Goal: Information Seeking & Learning: Understand process/instructions

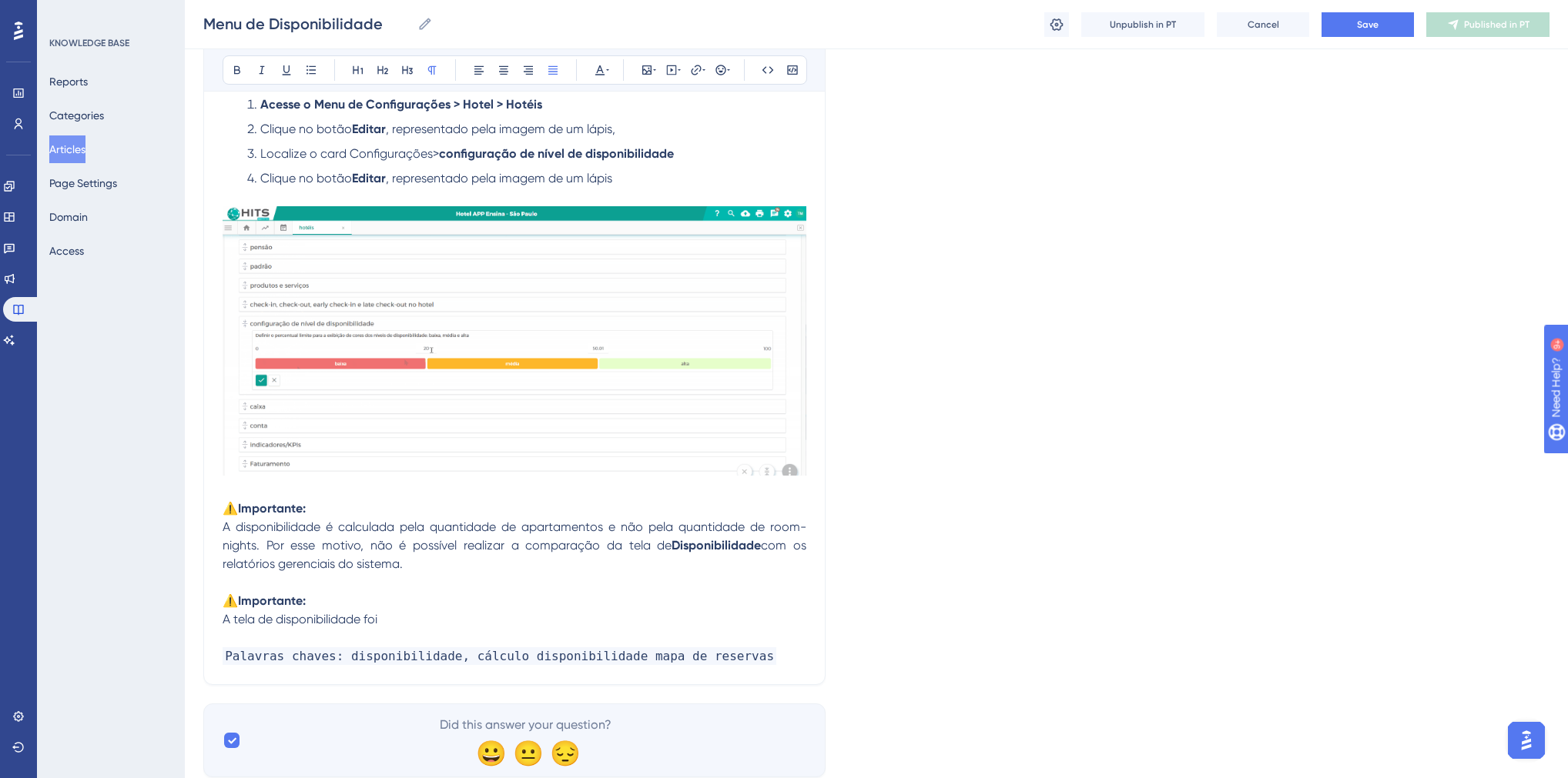
click at [409, 628] on p "A tela de disponibilidade foi" at bounding box center [515, 619] width 584 height 19
click at [436, 627] on p "A tela de disponibilidade foi" at bounding box center [515, 619] width 584 height 19
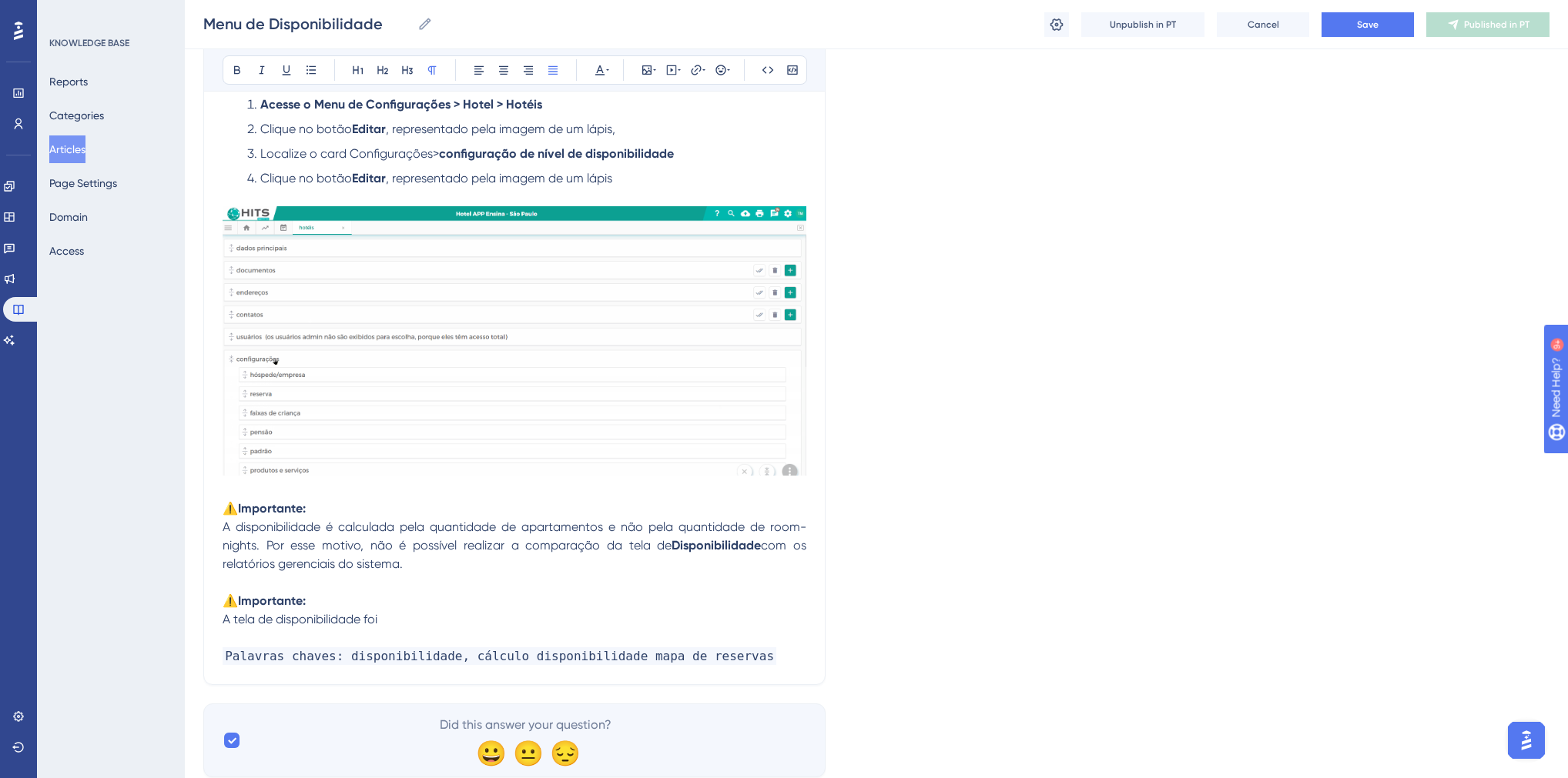
paste div
click at [381, 626] on span "A tela de disponibilidade foidesenvolvida apenas para consulta no navegador" at bounding box center [442, 618] width 439 height 15
click at [583, 626] on span "A tela de disponibilidade foi desenvolvida apenas para consulta no navegador" at bounding box center [444, 618] width 442 height 15
click at [750, 626] on p "A tela de disponibilidade foi desenvolvida apenas para consultas diretamente no…" at bounding box center [515, 619] width 584 height 19
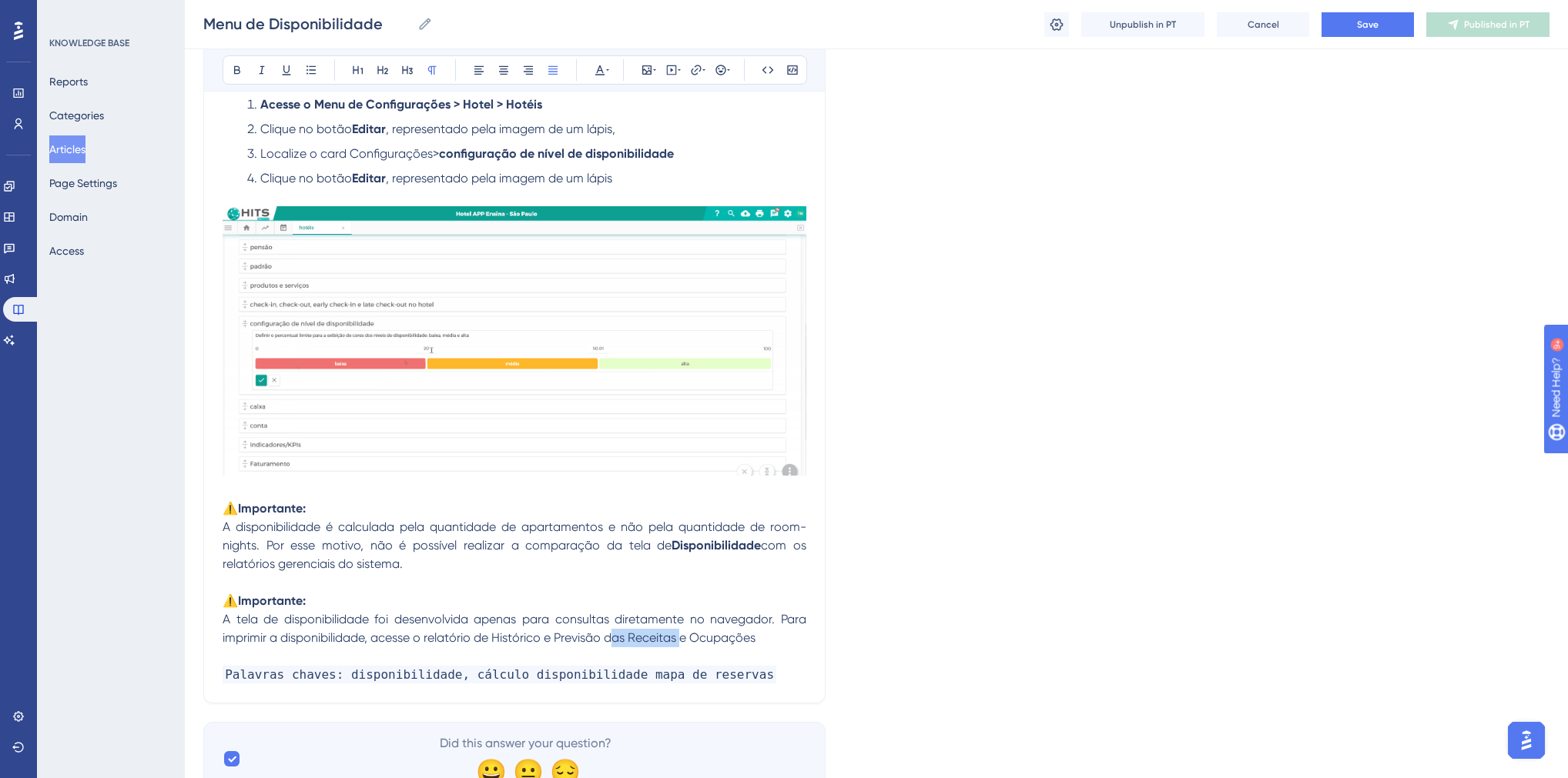
drag, startPoint x: 683, startPoint y: 646, endPoint x: 611, endPoint y: 646, distance: 72.0
click at [611, 645] on span "A tela de disponibilidade foi desenvolvida apenas para consultas diretamente no…" at bounding box center [516, 628] width 586 height 33
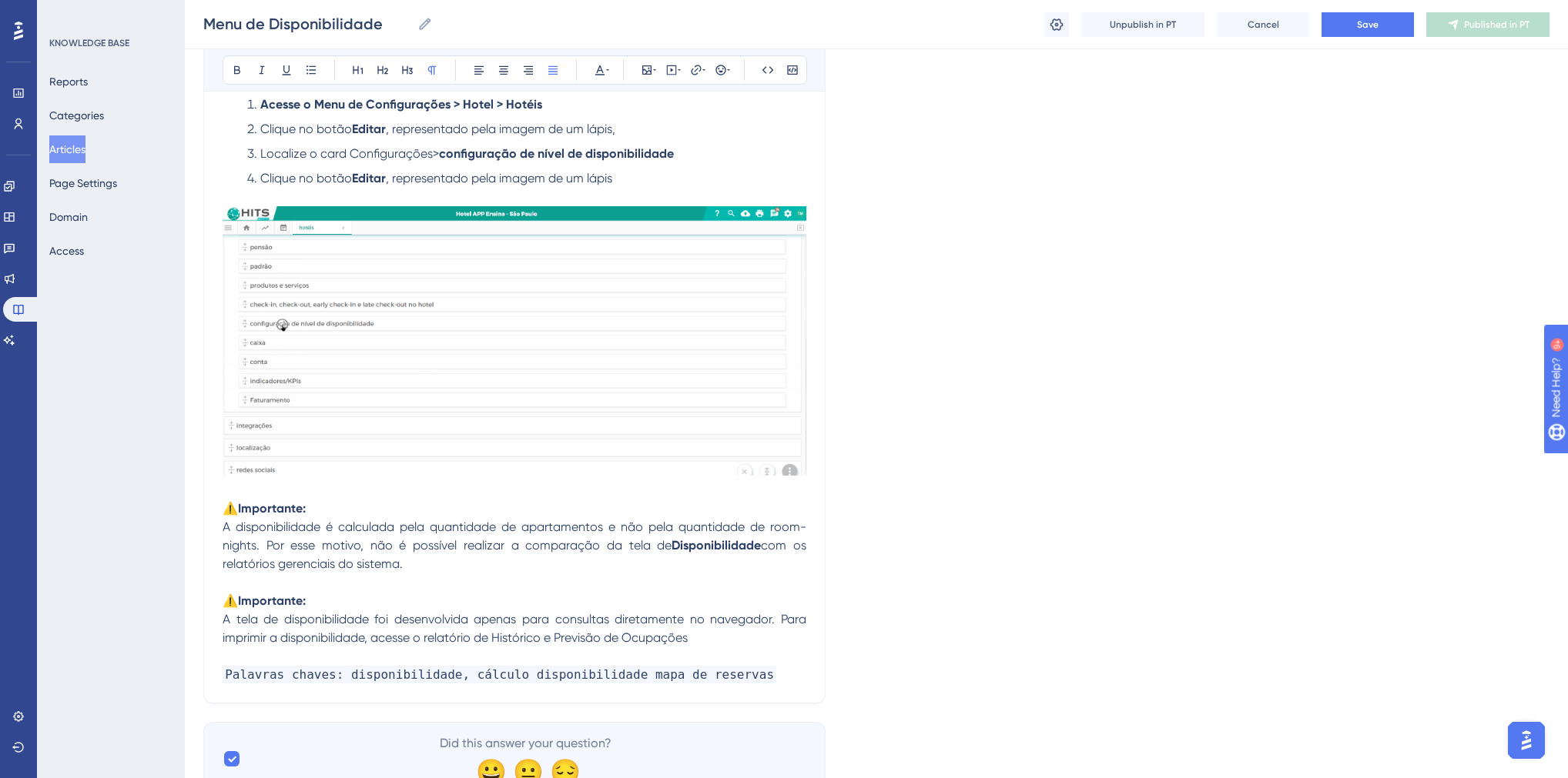
click at [696, 647] on p "A tela de disponibilidade foi desenvolvida apenas para consultas diretamente no…" at bounding box center [515, 628] width 584 height 37
click at [1355, 20] on button "Save" at bounding box center [1367, 24] width 92 height 25
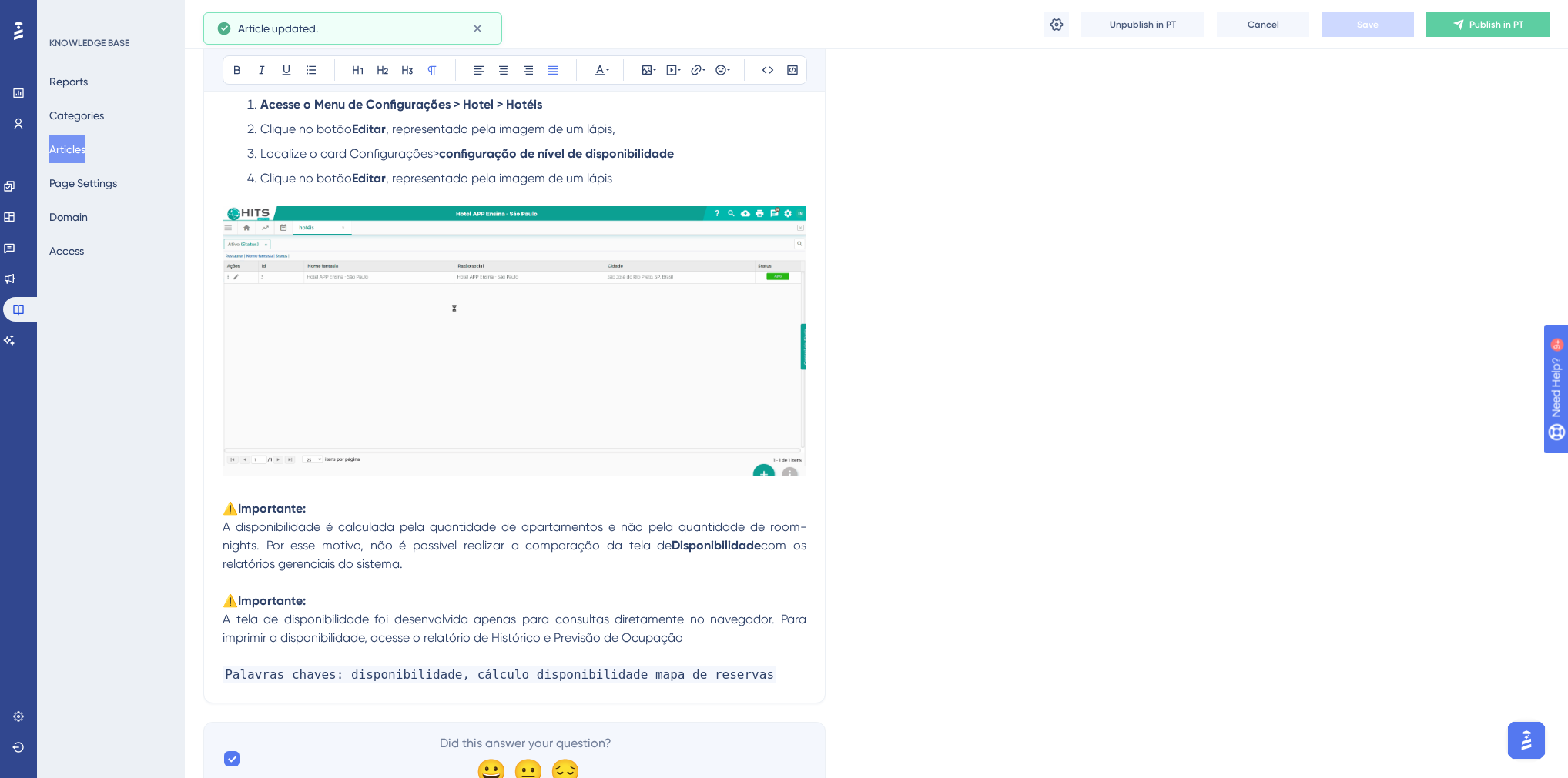
click at [801, 531] on span "A disponibilidade é calculada pela quantidade de apartamentos e não pela quanti…" at bounding box center [515, 536] width 584 height 33
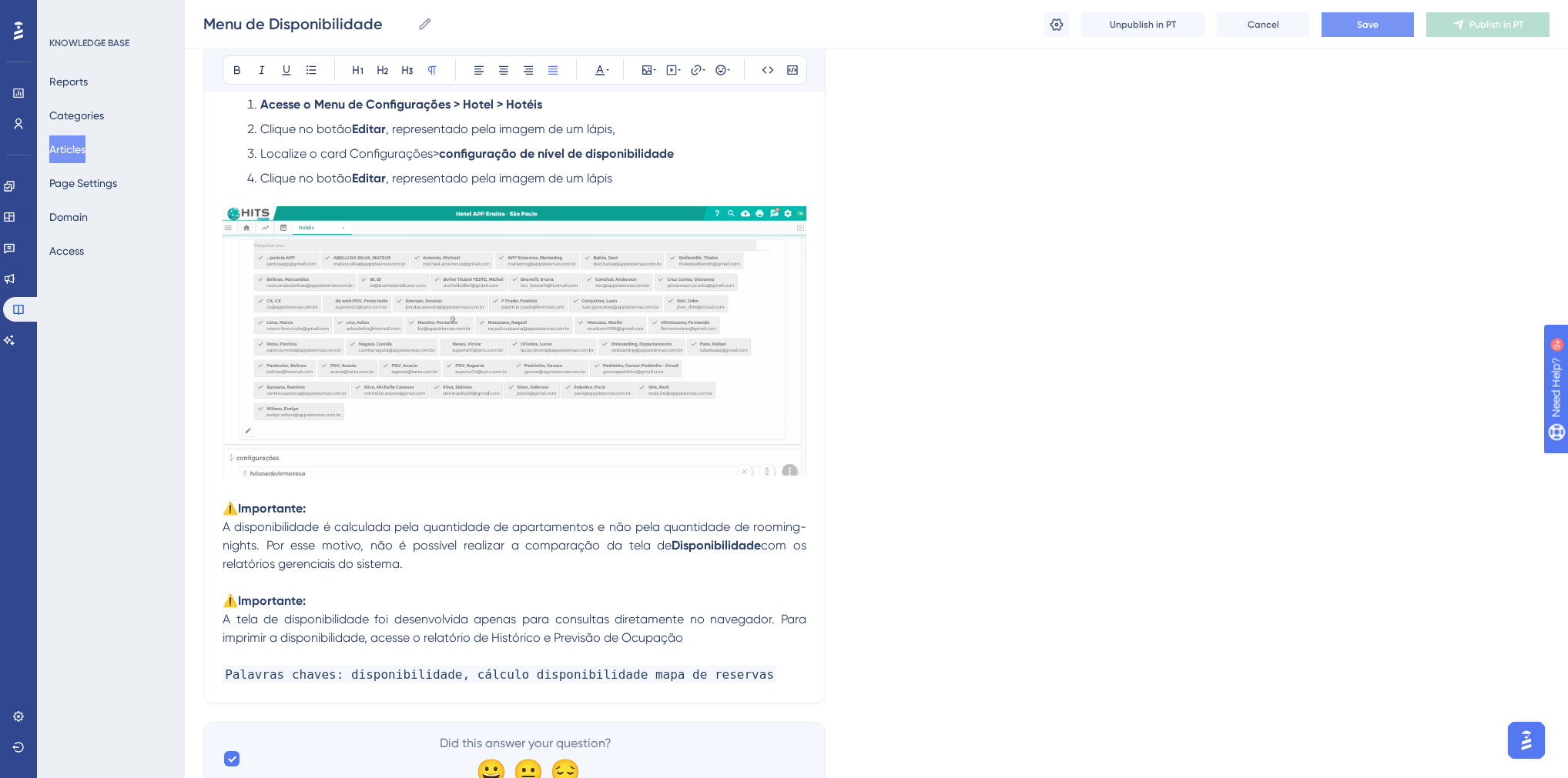
click at [1341, 27] on button "Save" at bounding box center [1367, 24] width 92 height 25
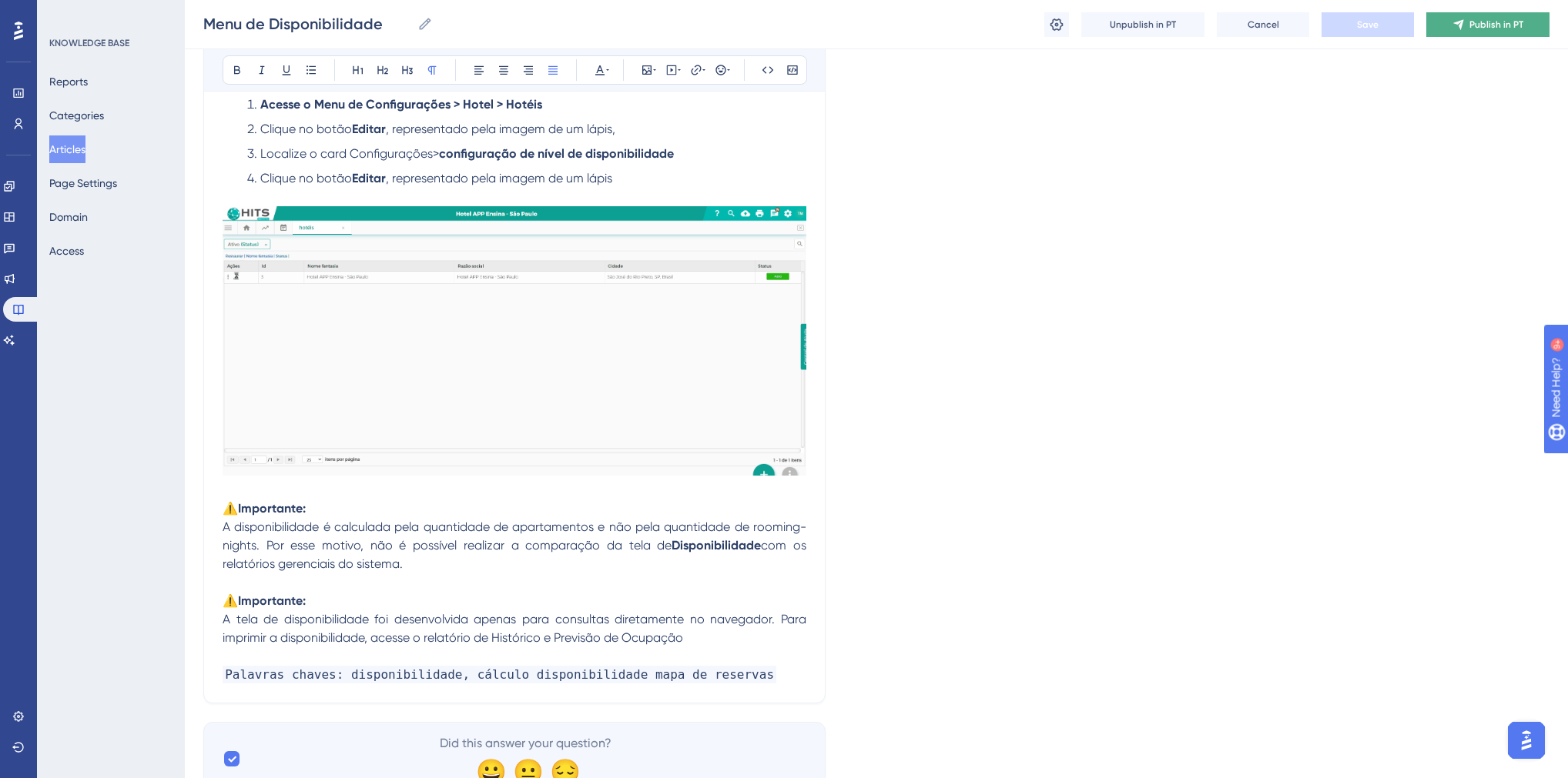
click at [1443, 28] on button "Publish in PT" at bounding box center [1488, 24] width 123 height 25
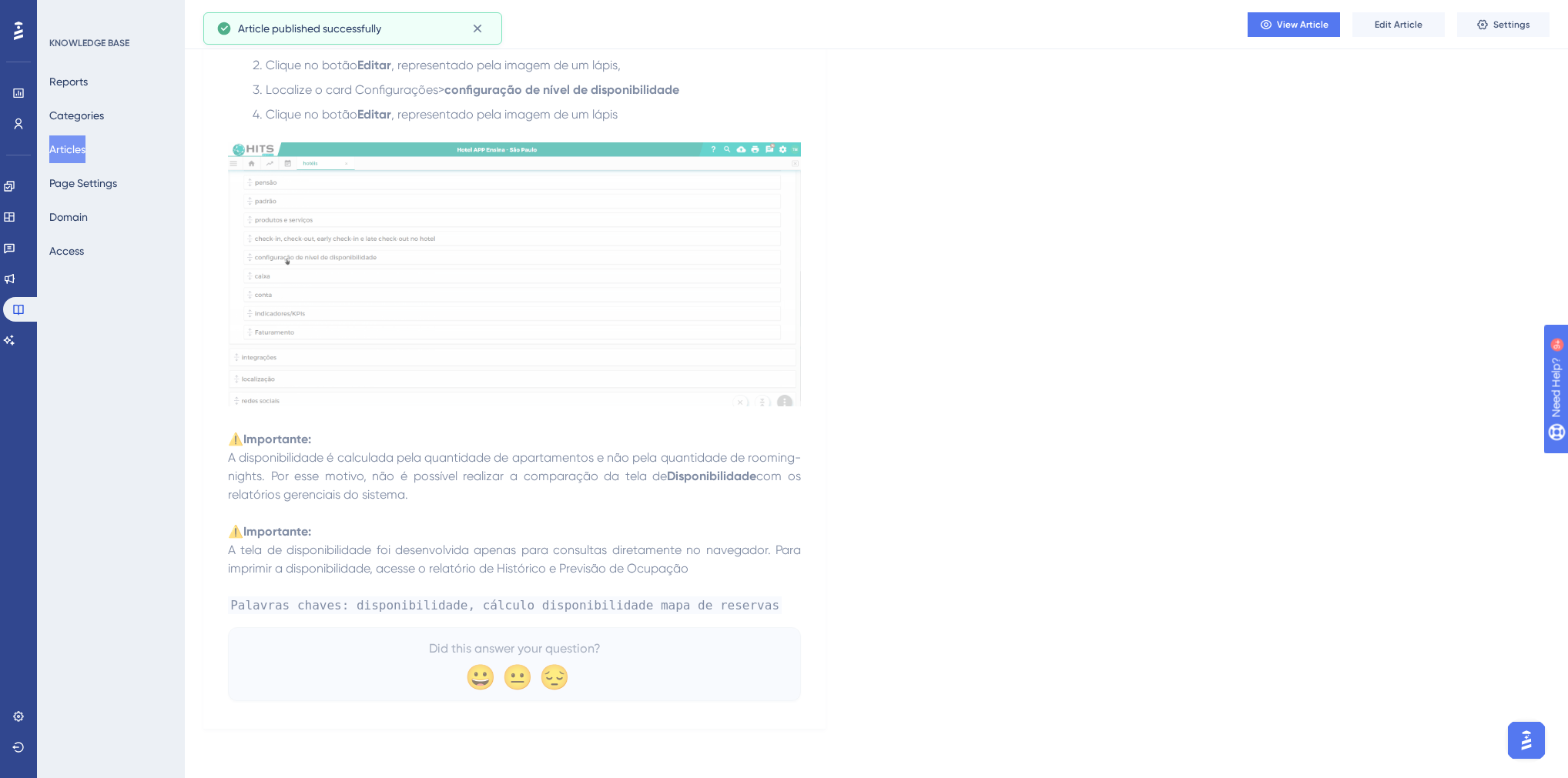
scroll to position [1513, 0]
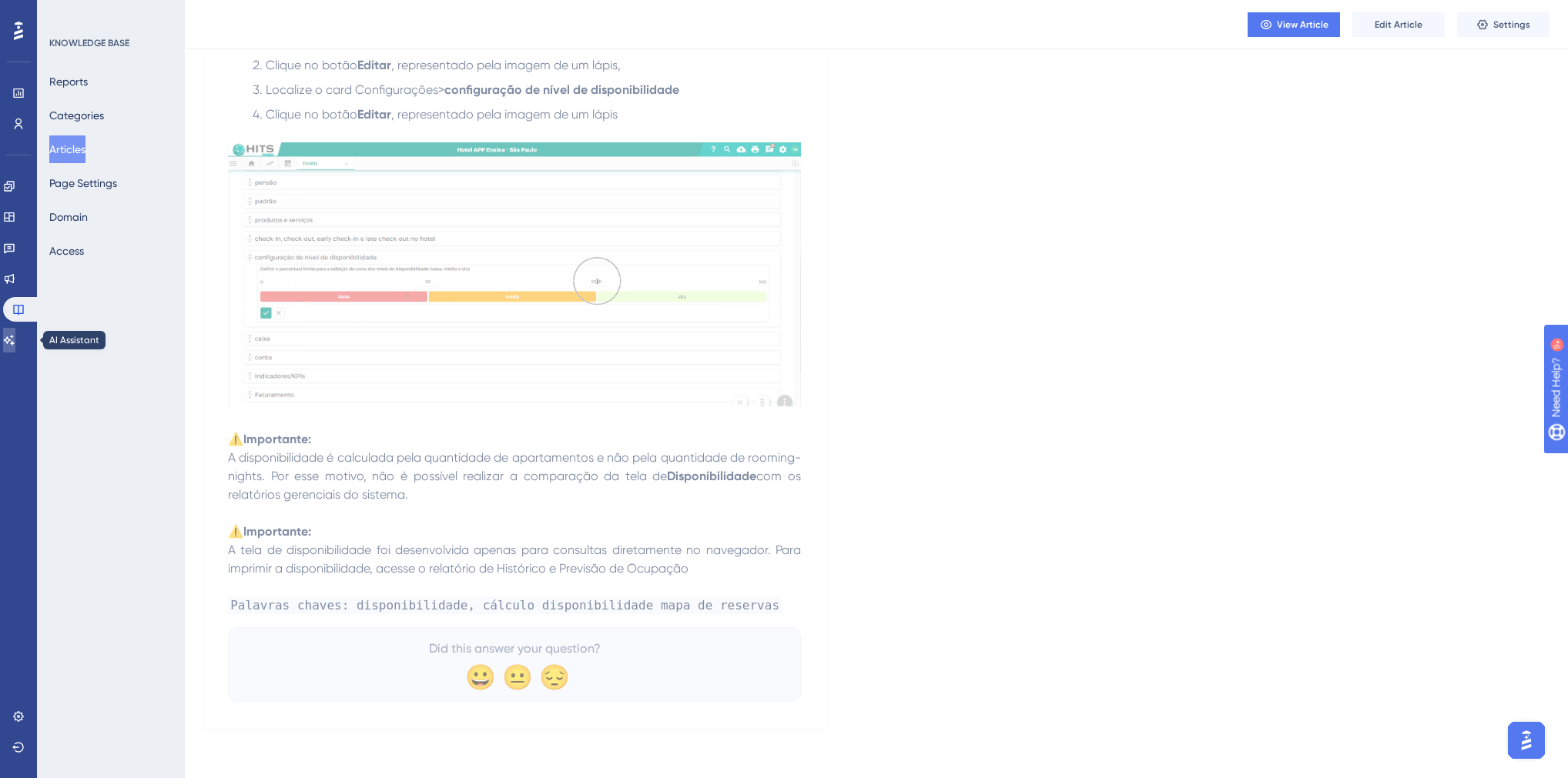
click at [15, 339] on link at bounding box center [9, 340] width 12 height 25
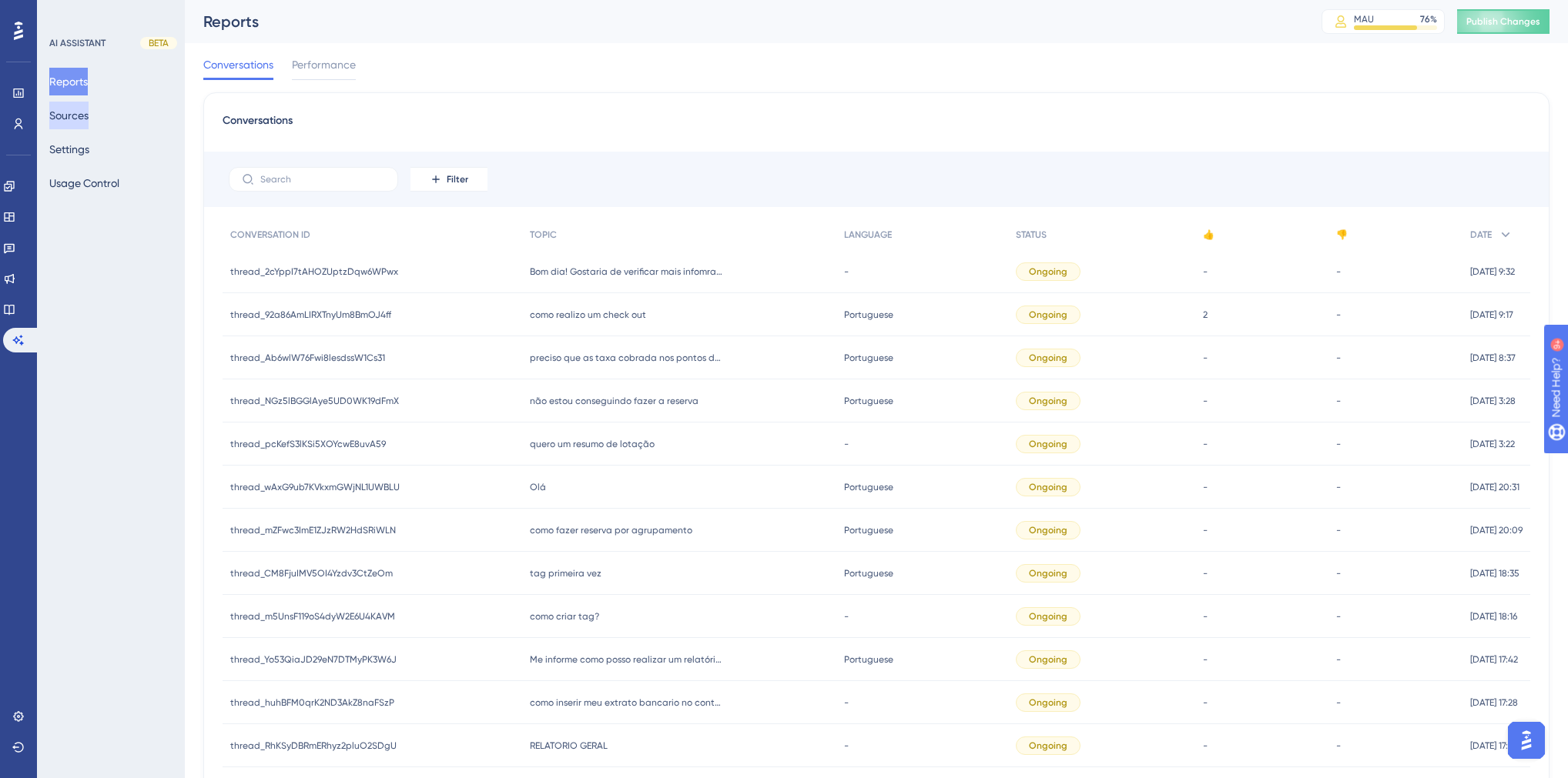
click at [86, 113] on button "Sources" at bounding box center [69, 115] width 39 height 27
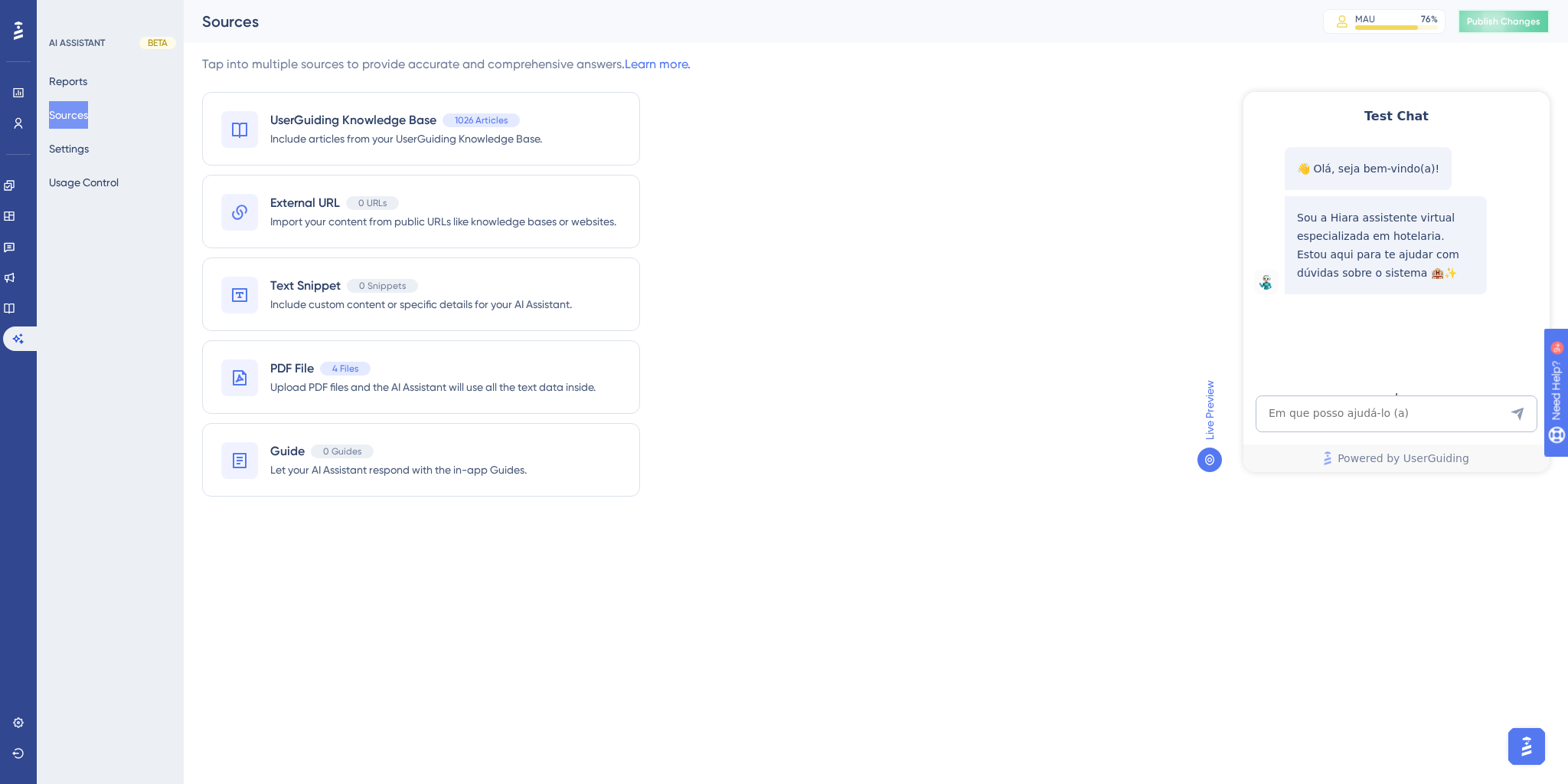
click at [1521, 19] on span "Publish Changes" at bounding box center [1503, 21] width 74 height 12
click at [1360, 407] on textarea "AI Assistant Text Input" at bounding box center [1397, 413] width 282 height 37
paste textarea ""como imprimir a disponibilidade ""
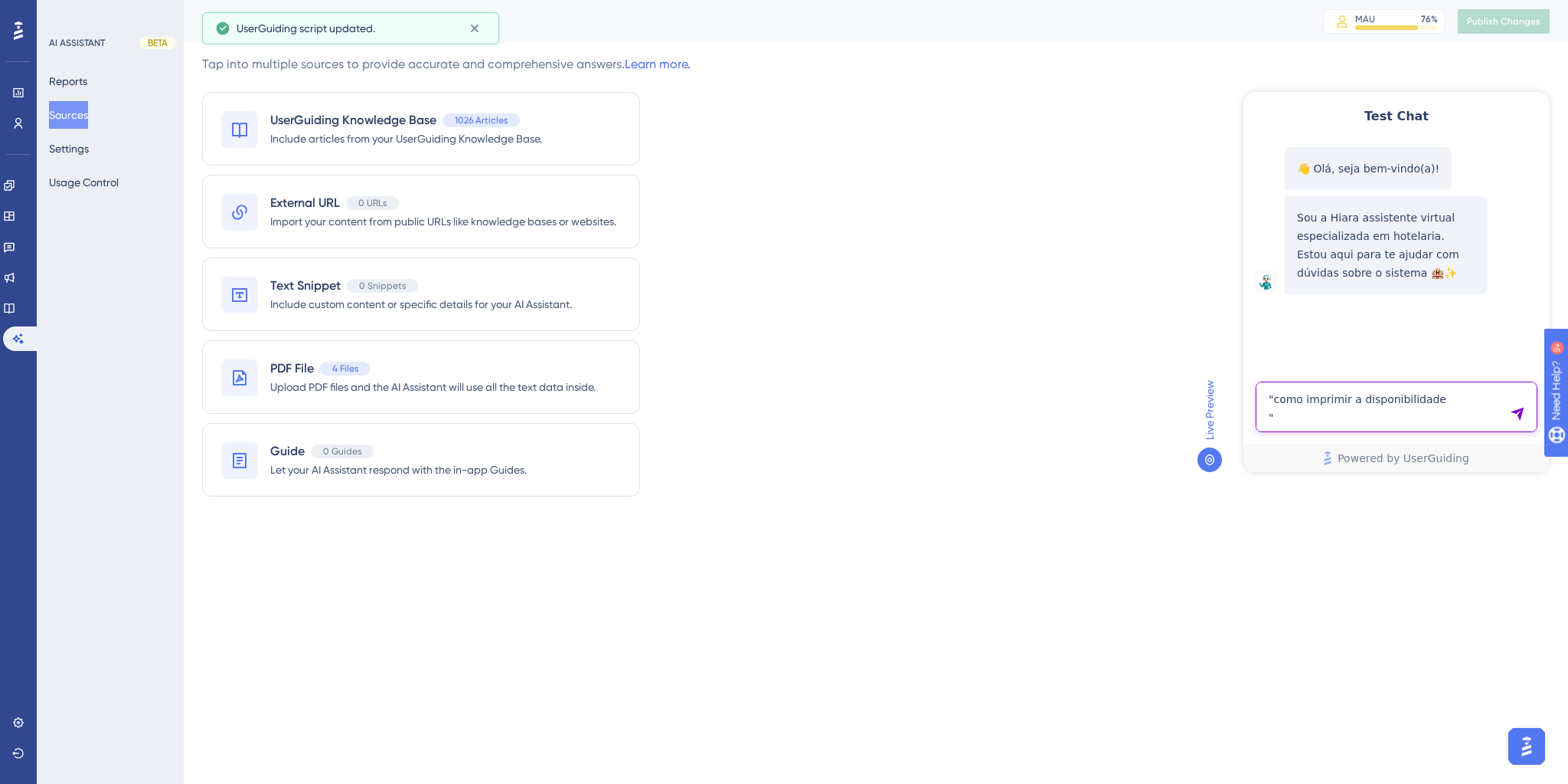
type textarea ""como imprimir a disponibilidade ""
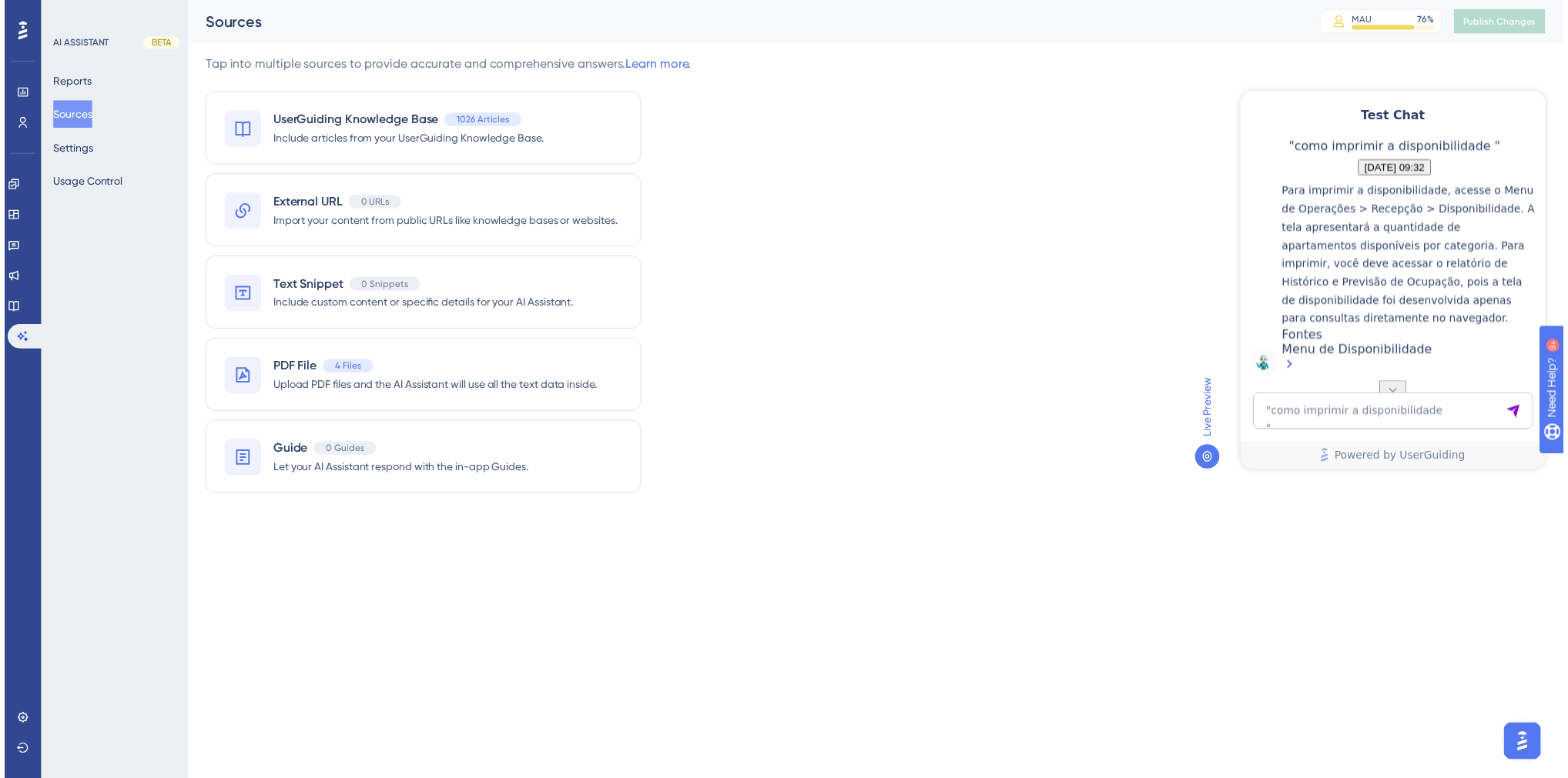
scroll to position [270, 0]
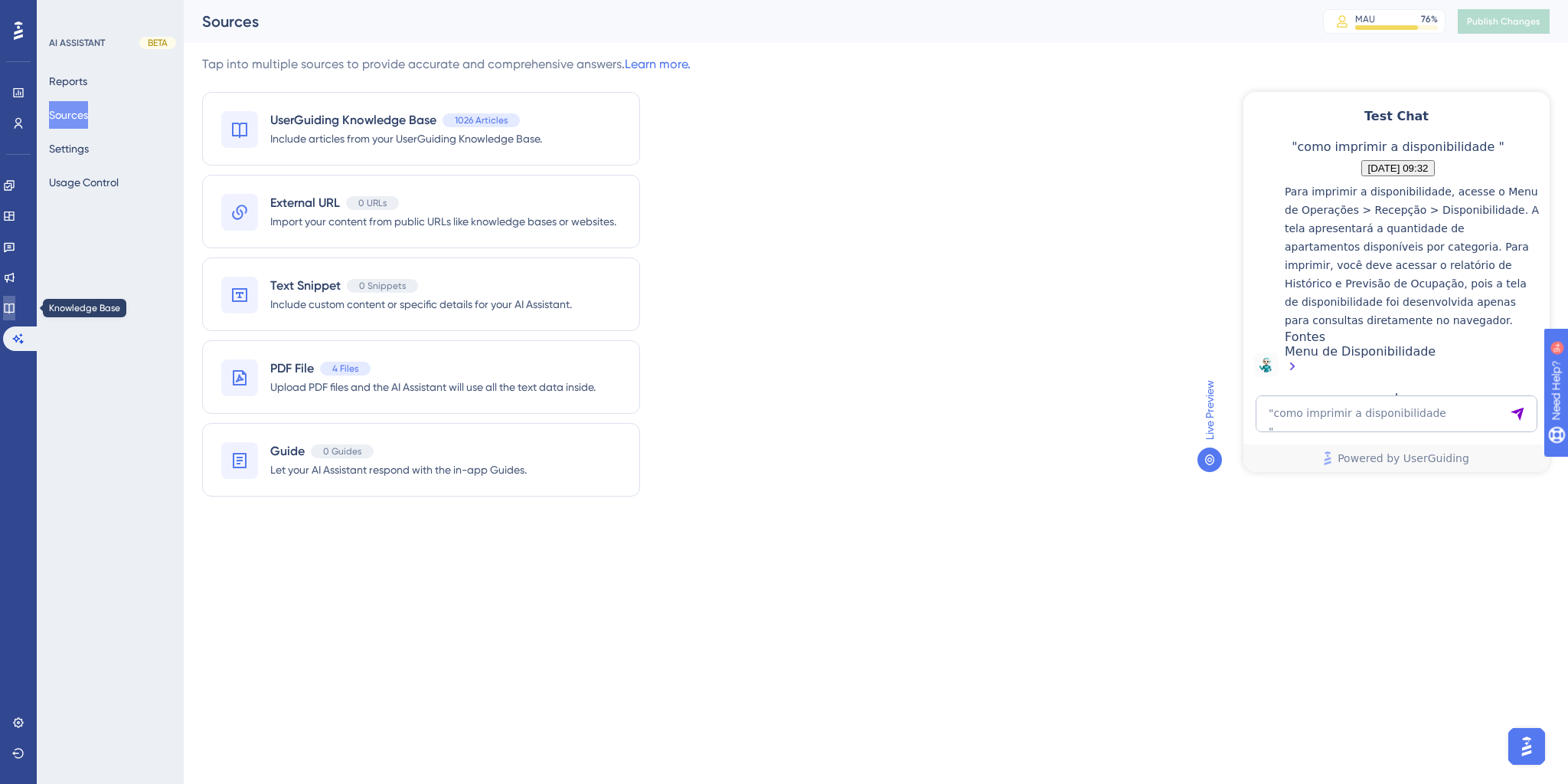
click at [15, 302] on icon at bounding box center [9, 307] width 12 height 12
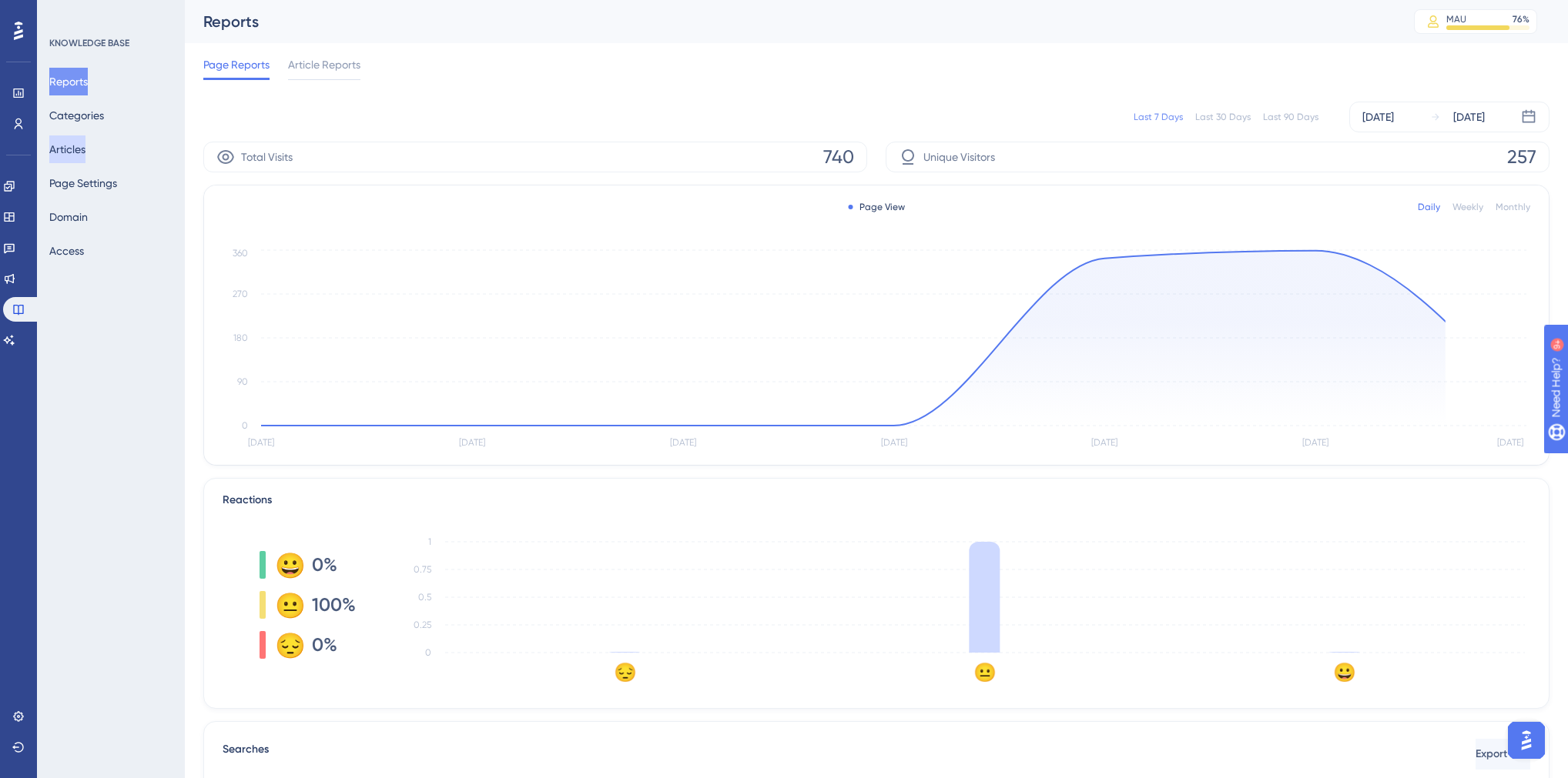
click at [85, 146] on button "Articles" at bounding box center [67, 149] width 36 height 27
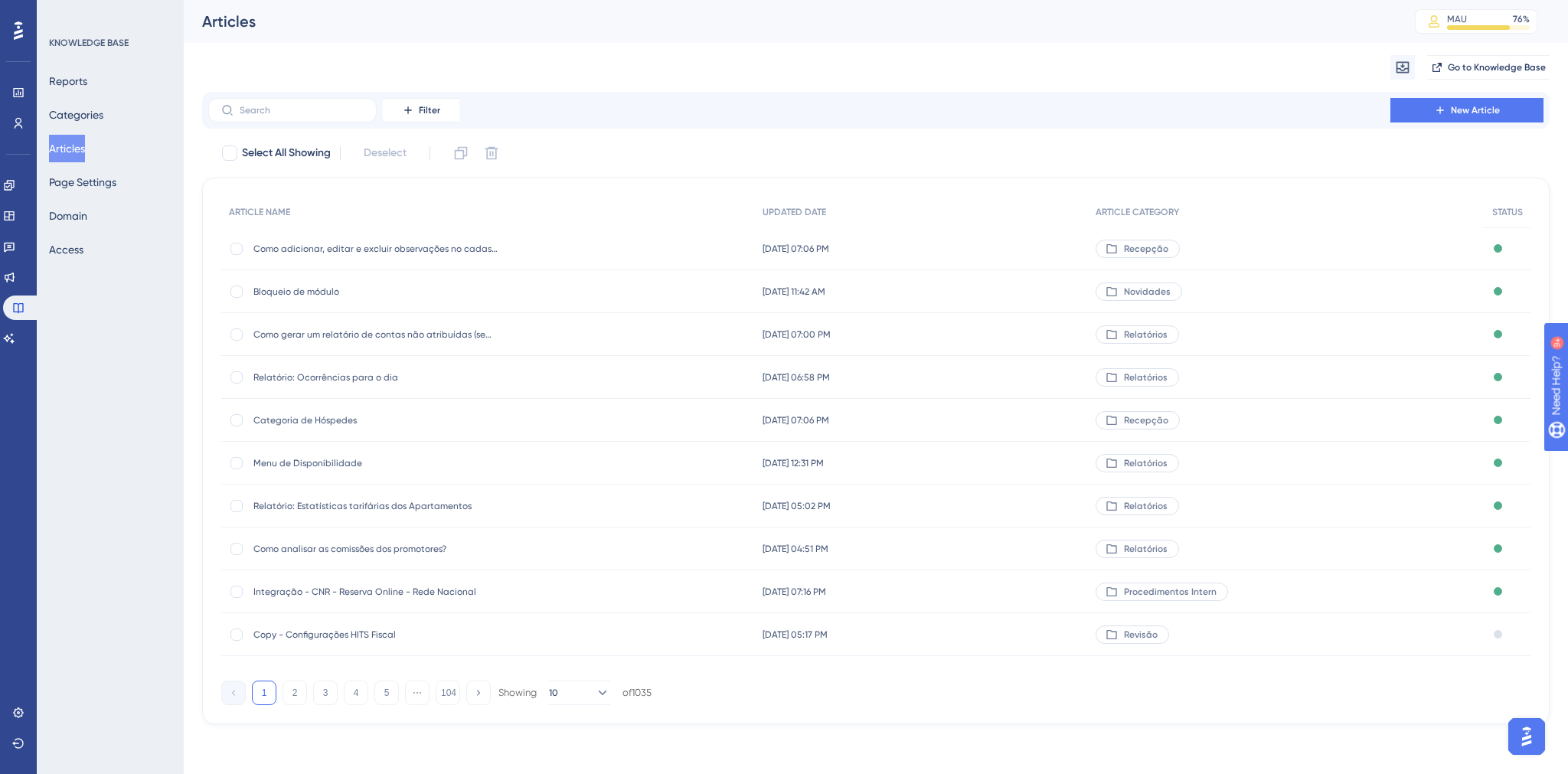
click at [297, 98] on div "Filter New Article" at bounding box center [876, 109] width 1348 height 36
click at [298, 107] on input "text" at bounding box center [301, 110] width 124 height 11
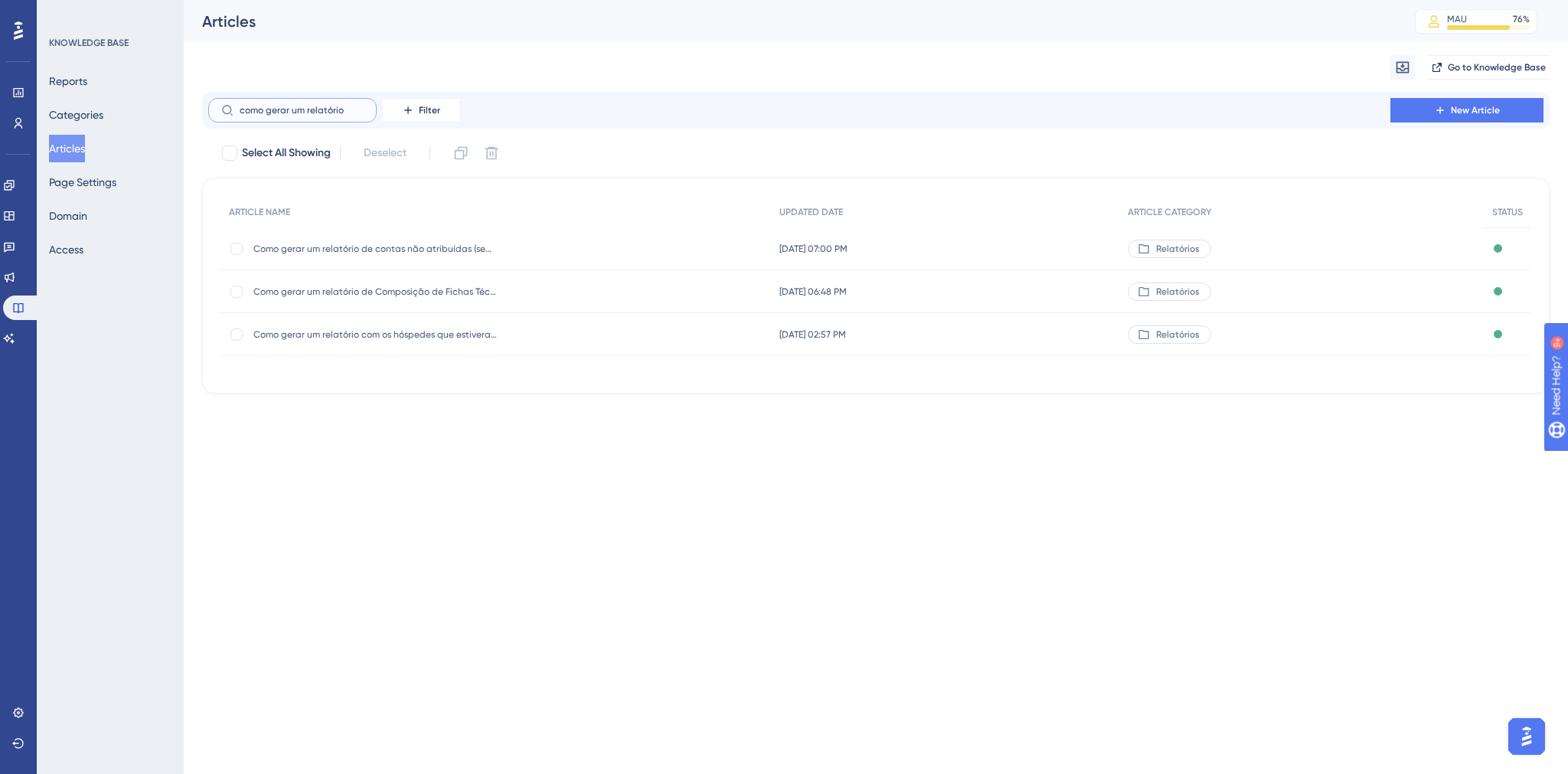
type input "como gerar um relatório"
click at [364, 244] on span "Como gerar um relatório de contas não atribuídas (sem apartamento)" at bounding box center [376, 249] width 245 height 12
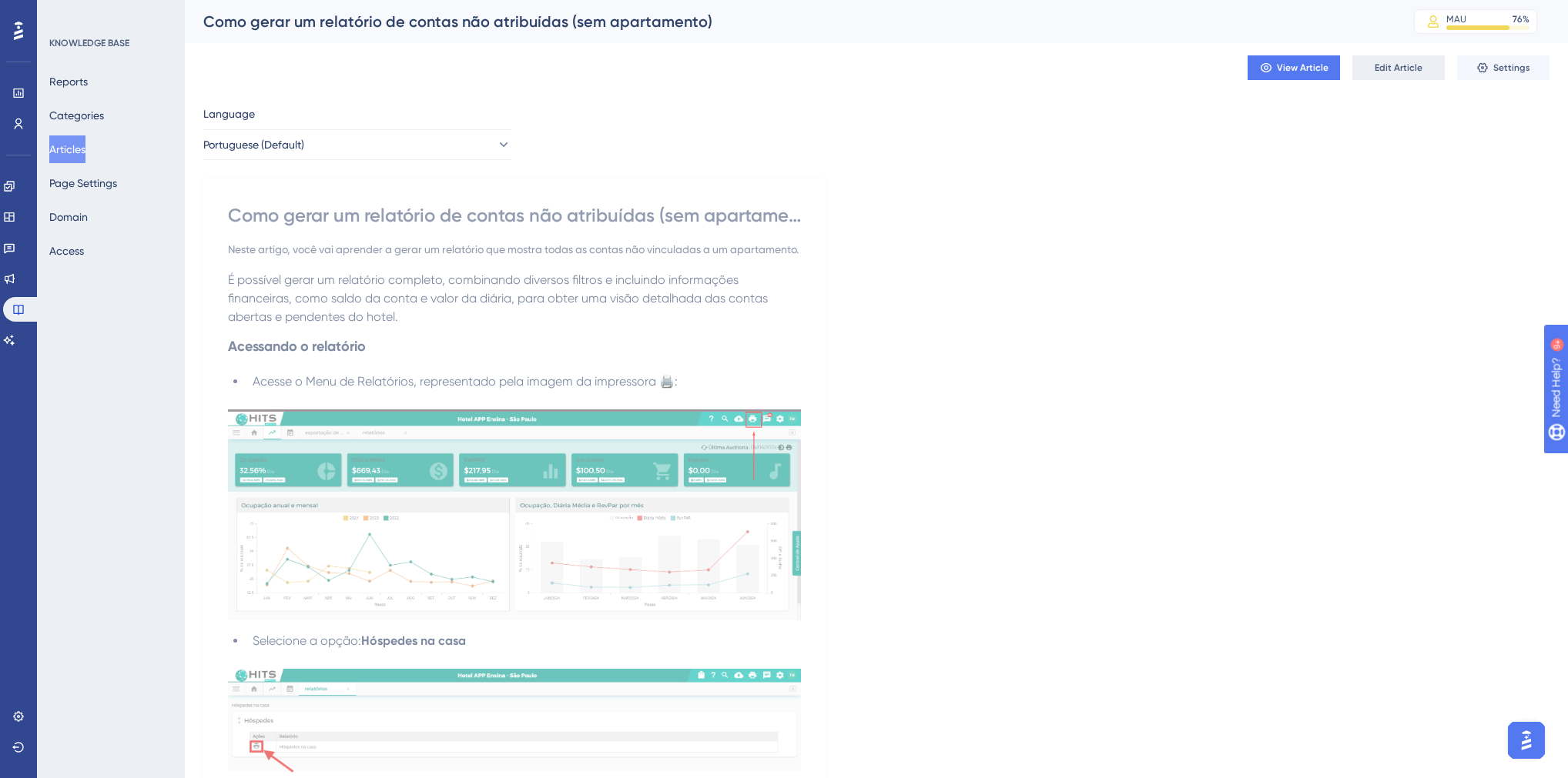
click at [1412, 77] on button "Edit Article" at bounding box center [1398, 67] width 92 height 25
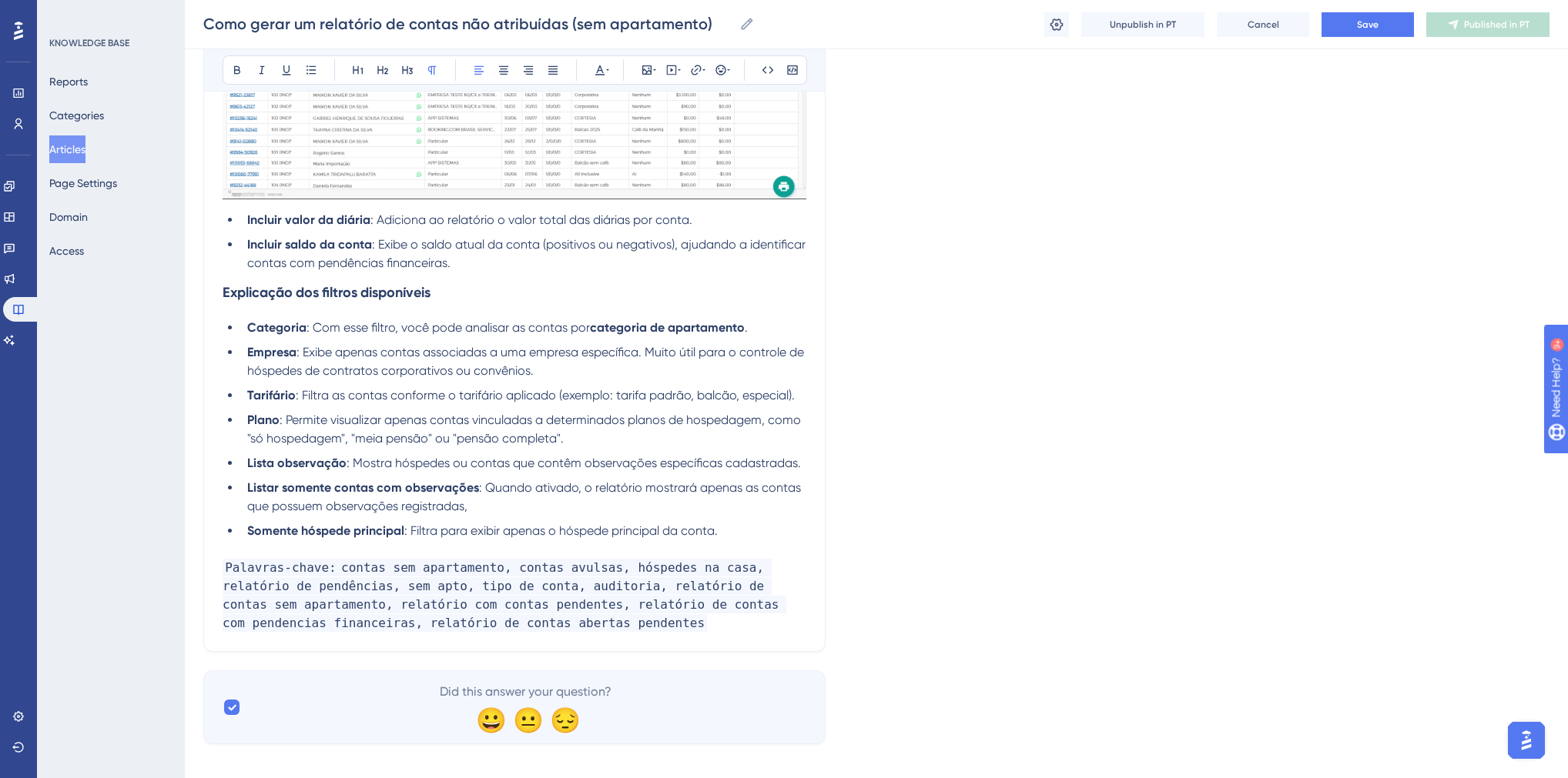
scroll to position [2268, 0]
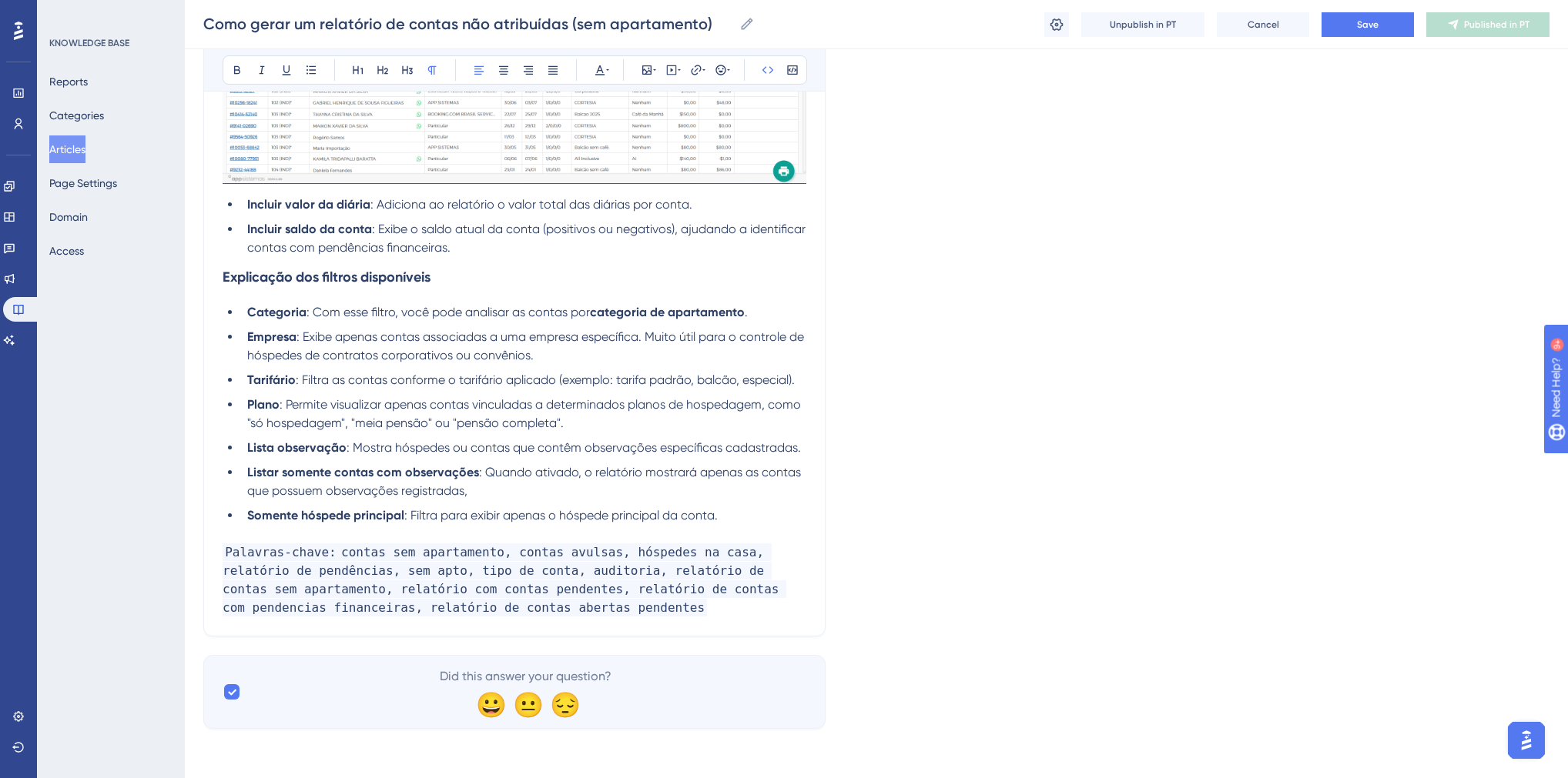
click at [585, 603] on p "Palavras-chave: contas sem apartamento, contas avulsas, hóspedes na casa, relat…" at bounding box center [515, 580] width 584 height 74
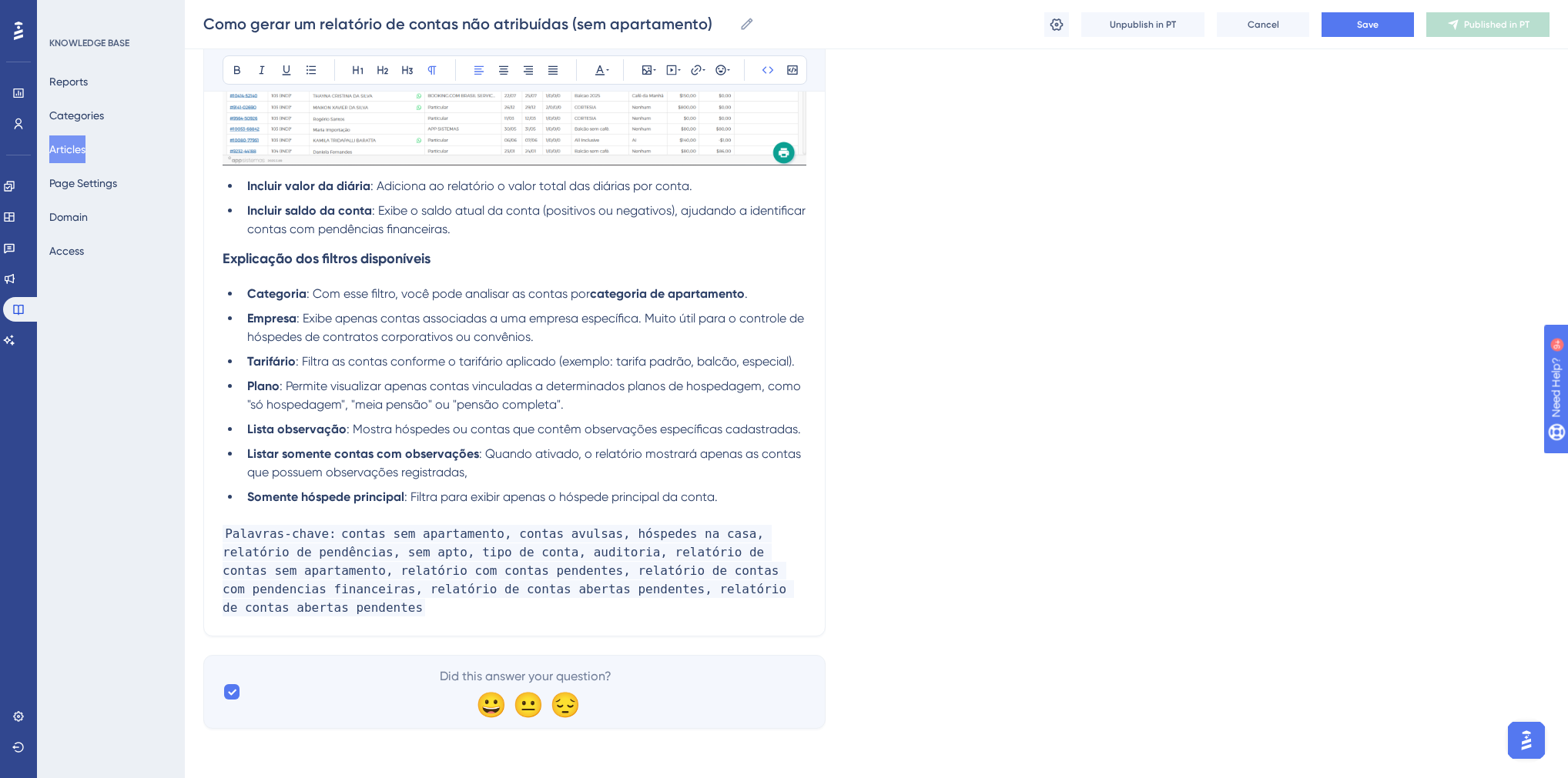
click at [1351, 31] on button "Save" at bounding box center [1367, 24] width 92 height 25
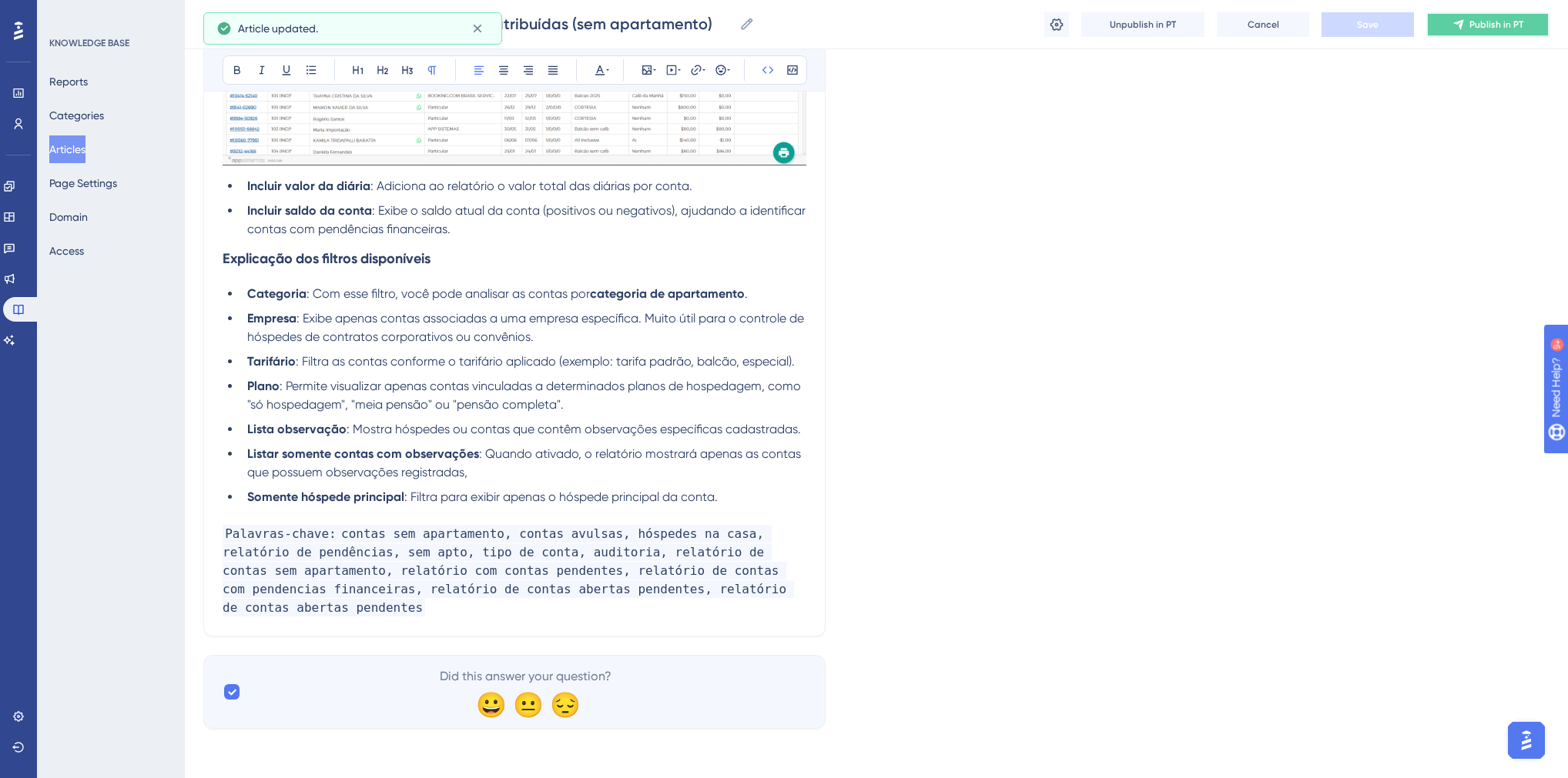
click at [1455, 27] on icon at bounding box center [1458, 25] width 12 height 12
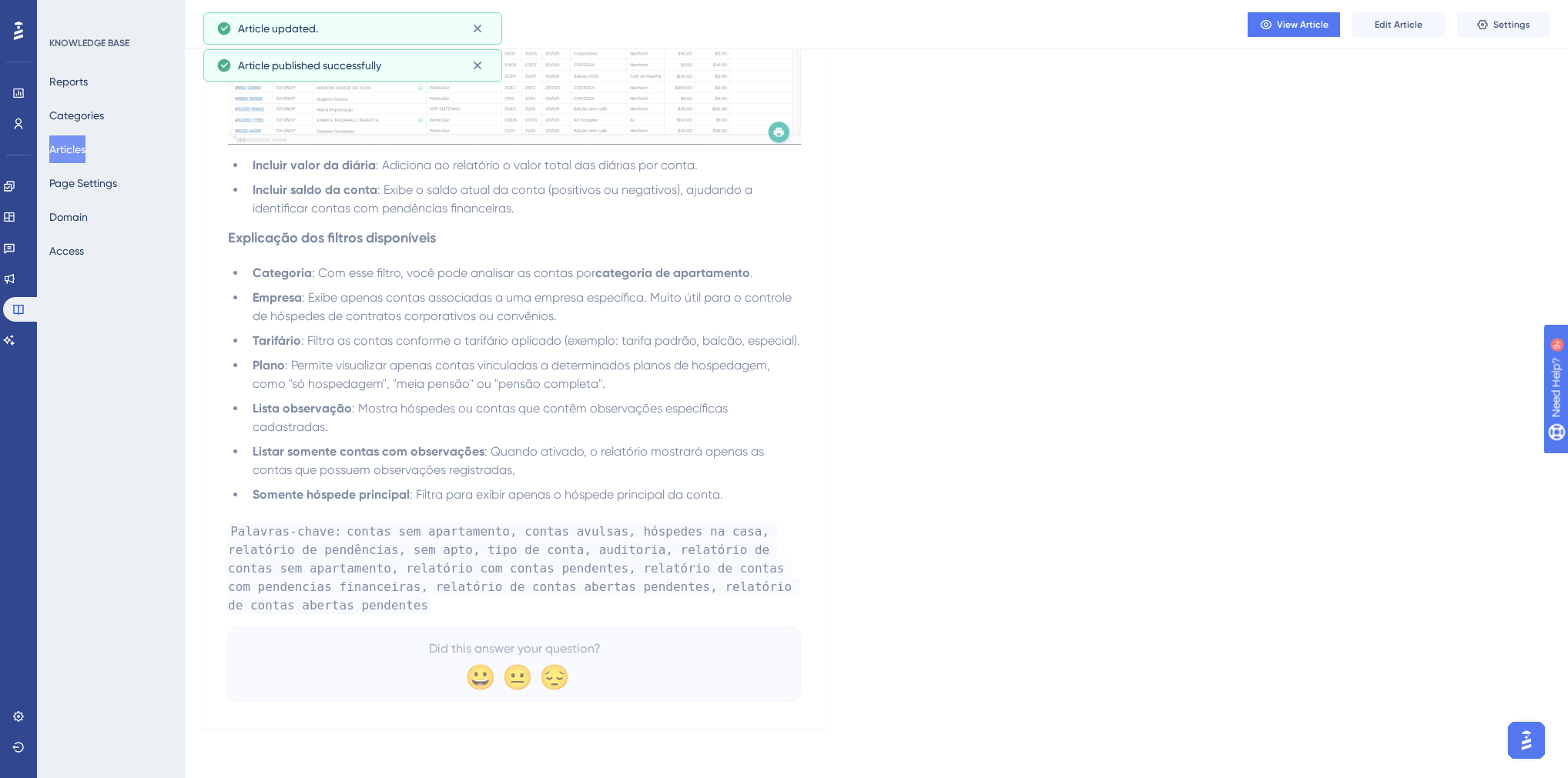
scroll to position [2220, 0]
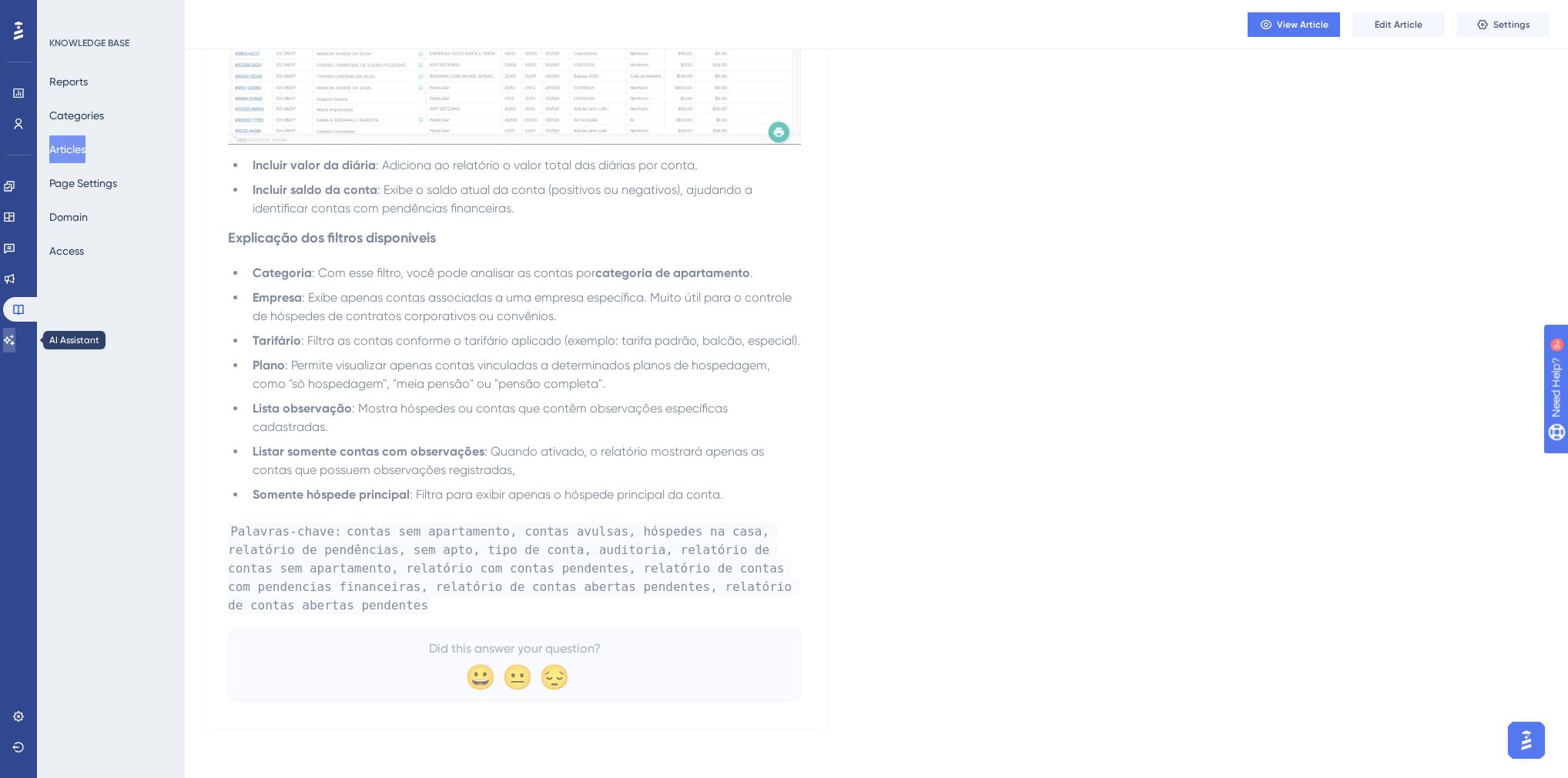
click at [15, 334] on link at bounding box center [9, 340] width 12 height 25
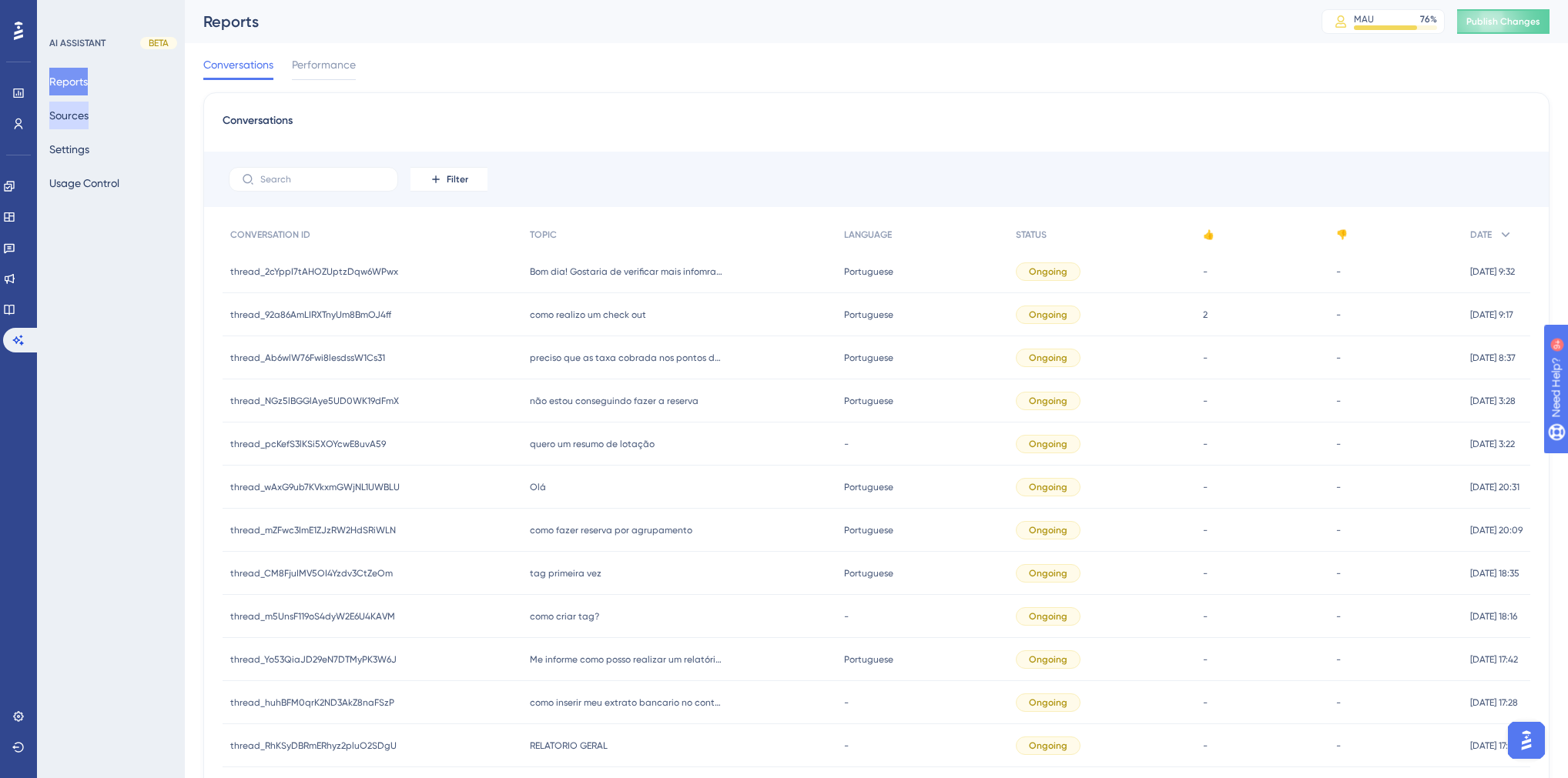
click at [89, 113] on button "Sources" at bounding box center [69, 115] width 39 height 27
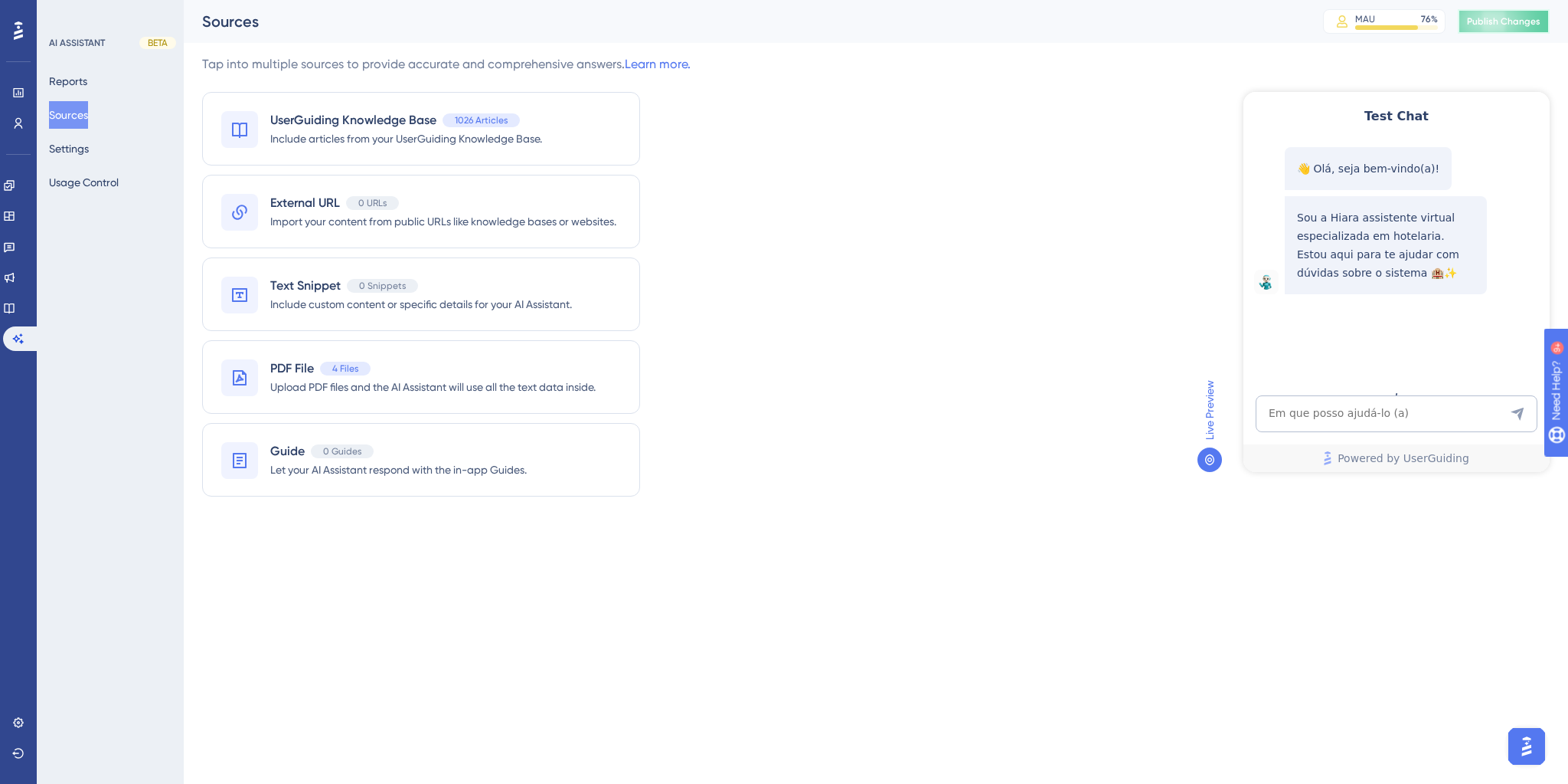
click at [1488, 25] on span "Publish Changes" at bounding box center [1503, 21] width 74 height 12
click at [1314, 393] on div "Test Chat 👋 Olá, seja bem-vindo(a)! Sou a Hiara assistente virtual especializad…" at bounding box center [1397, 281] width 306 height 380
click at [1302, 406] on textarea "AI Assistant Text Input" at bounding box center [1397, 413] width 282 height 37
paste textarea "preciso de um relatorio de contas abertas, pendentes"
type textarea "preciso de um relatorio de contas abertas, pendentes"
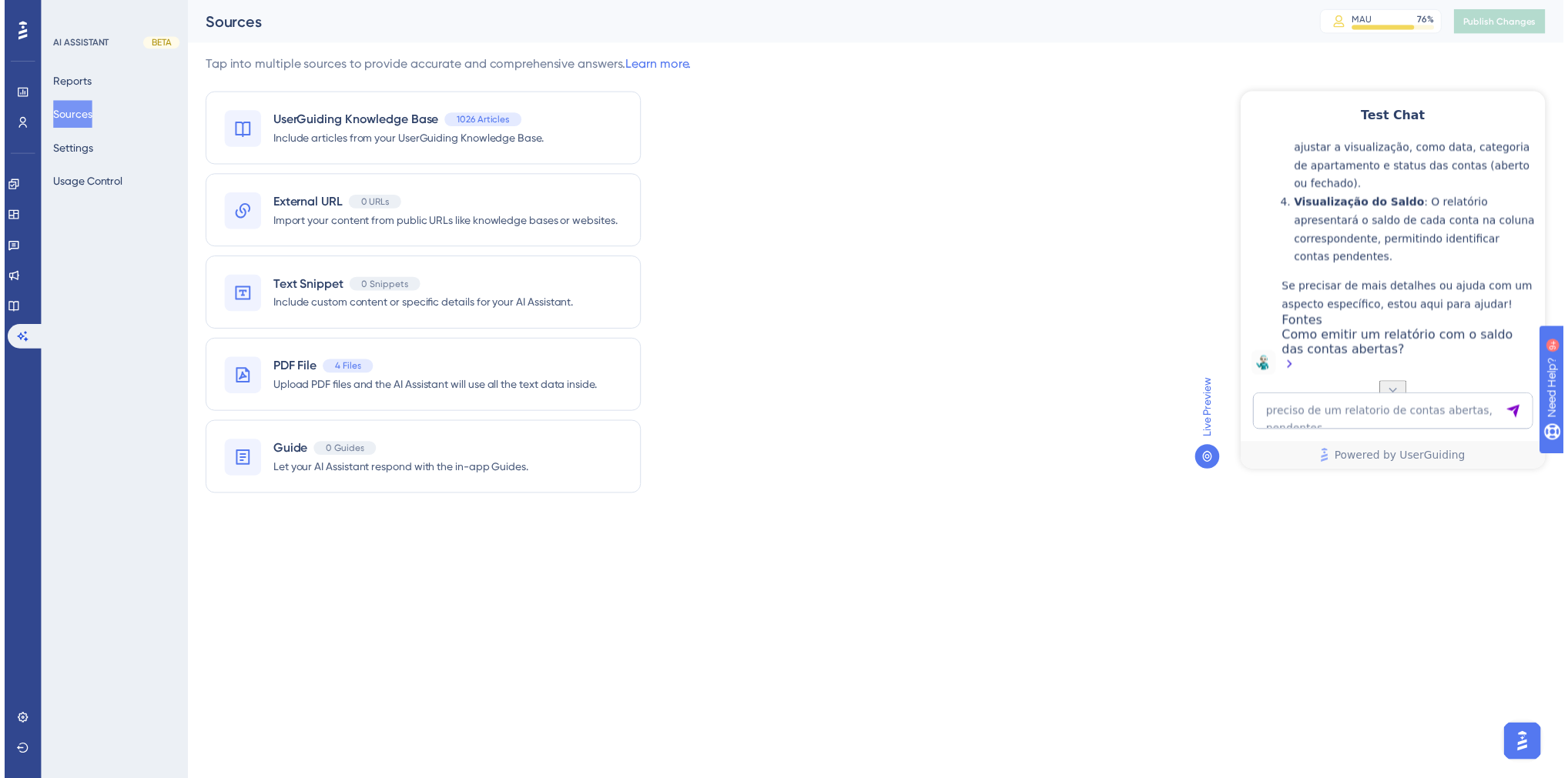
scroll to position [531, 0]
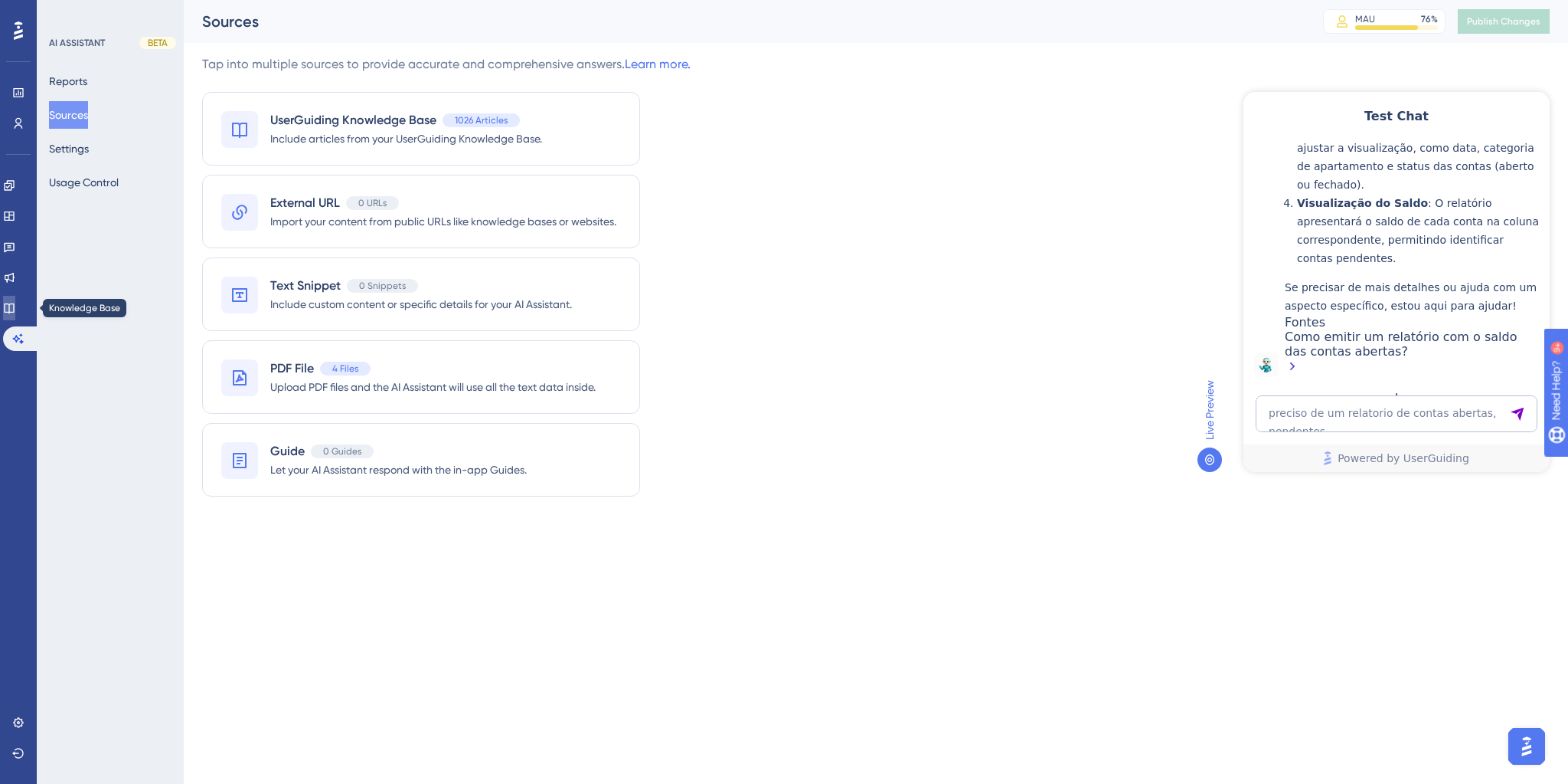
click at [15, 317] on link at bounding box center [9, 307] width 12 height 25
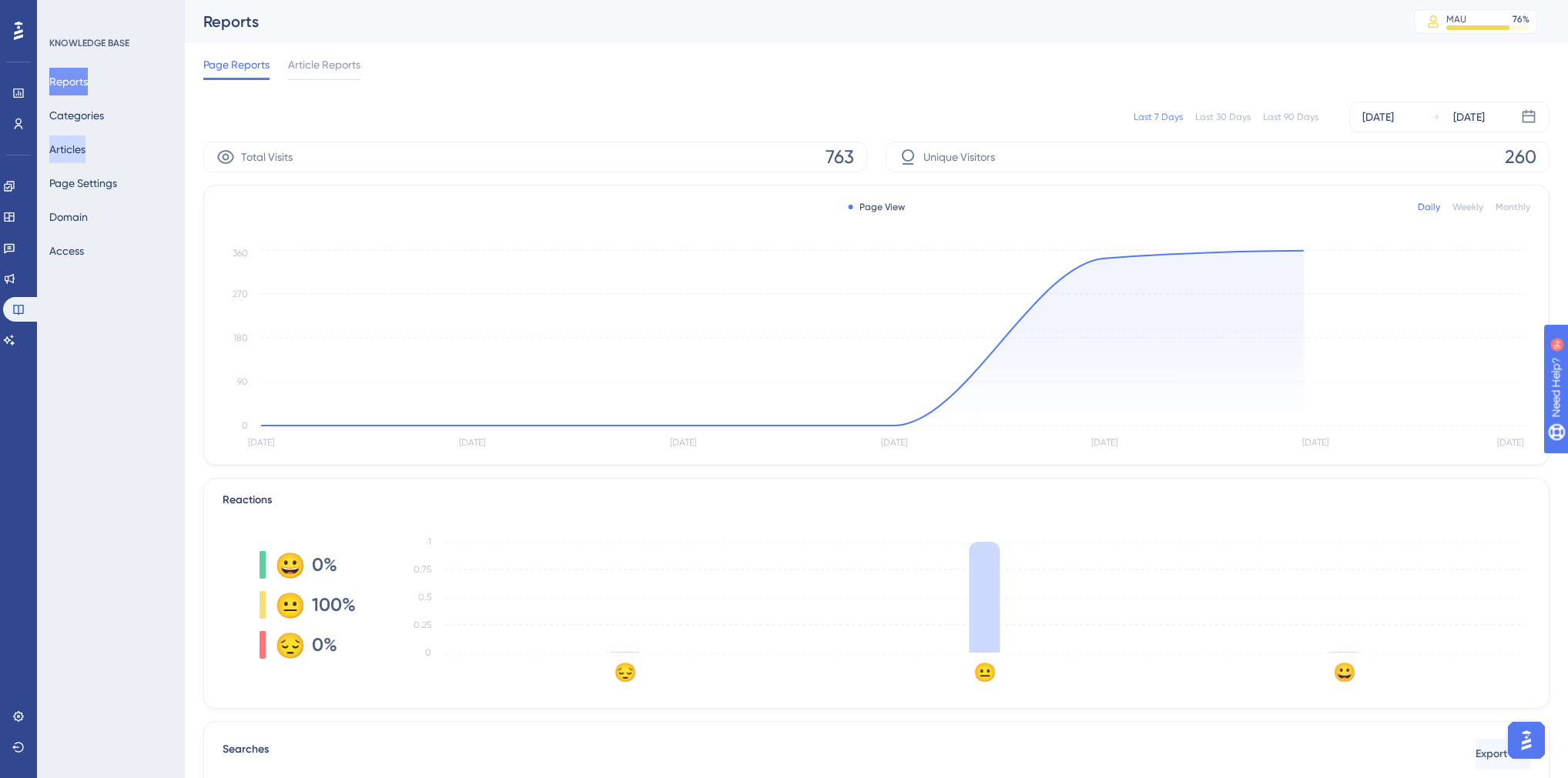
click at [77, 154] on button "Articles" at bounding box center [67, 149] width 36 height 27
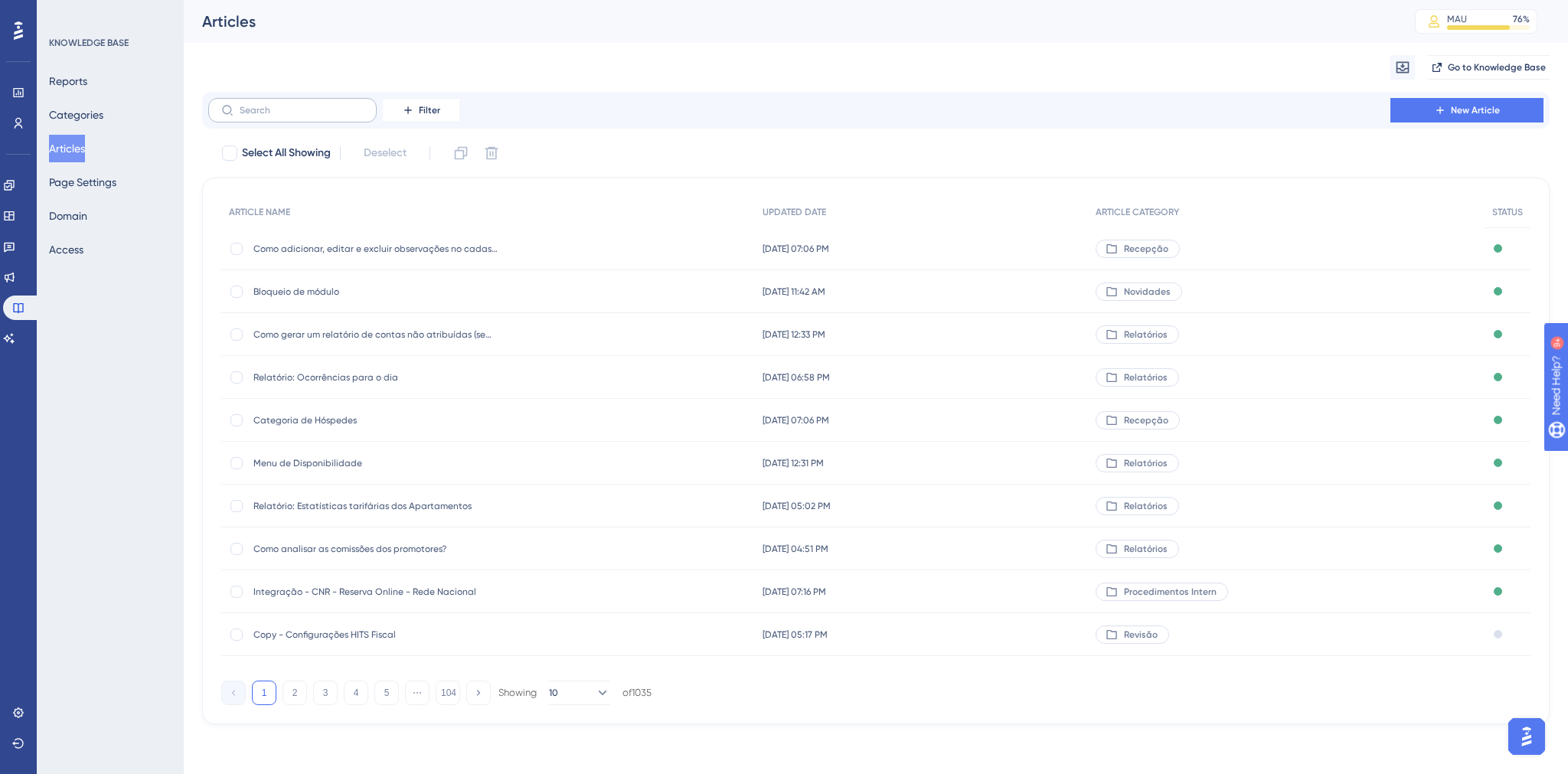
click at [282, 121] on label at bounding box center [292, 109] width 168 height 25
click at [282, 115] on input "text" at bounding box center [301, 110] width 124 height 11
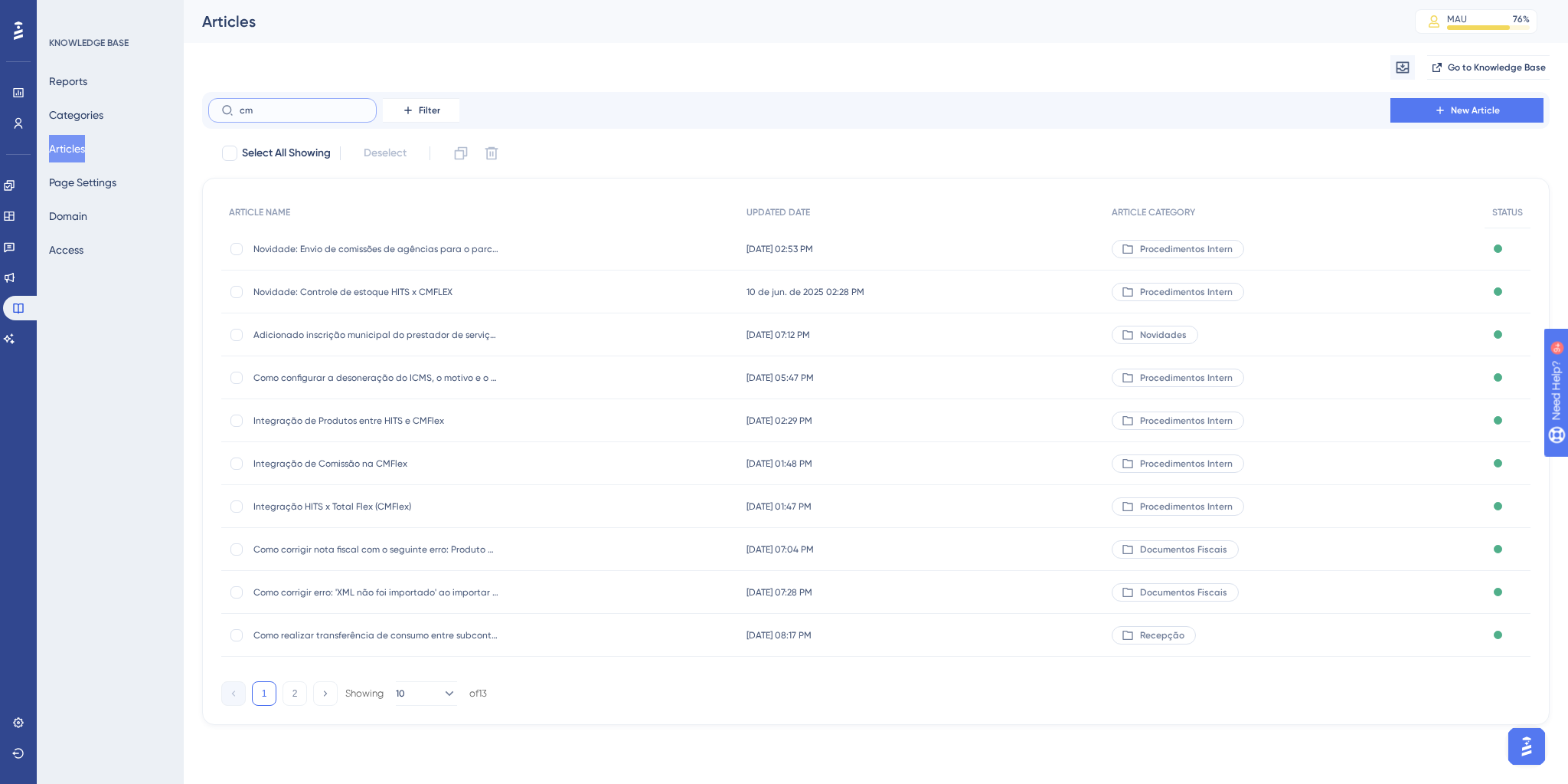
type input "cmo"
checkbox input "true"
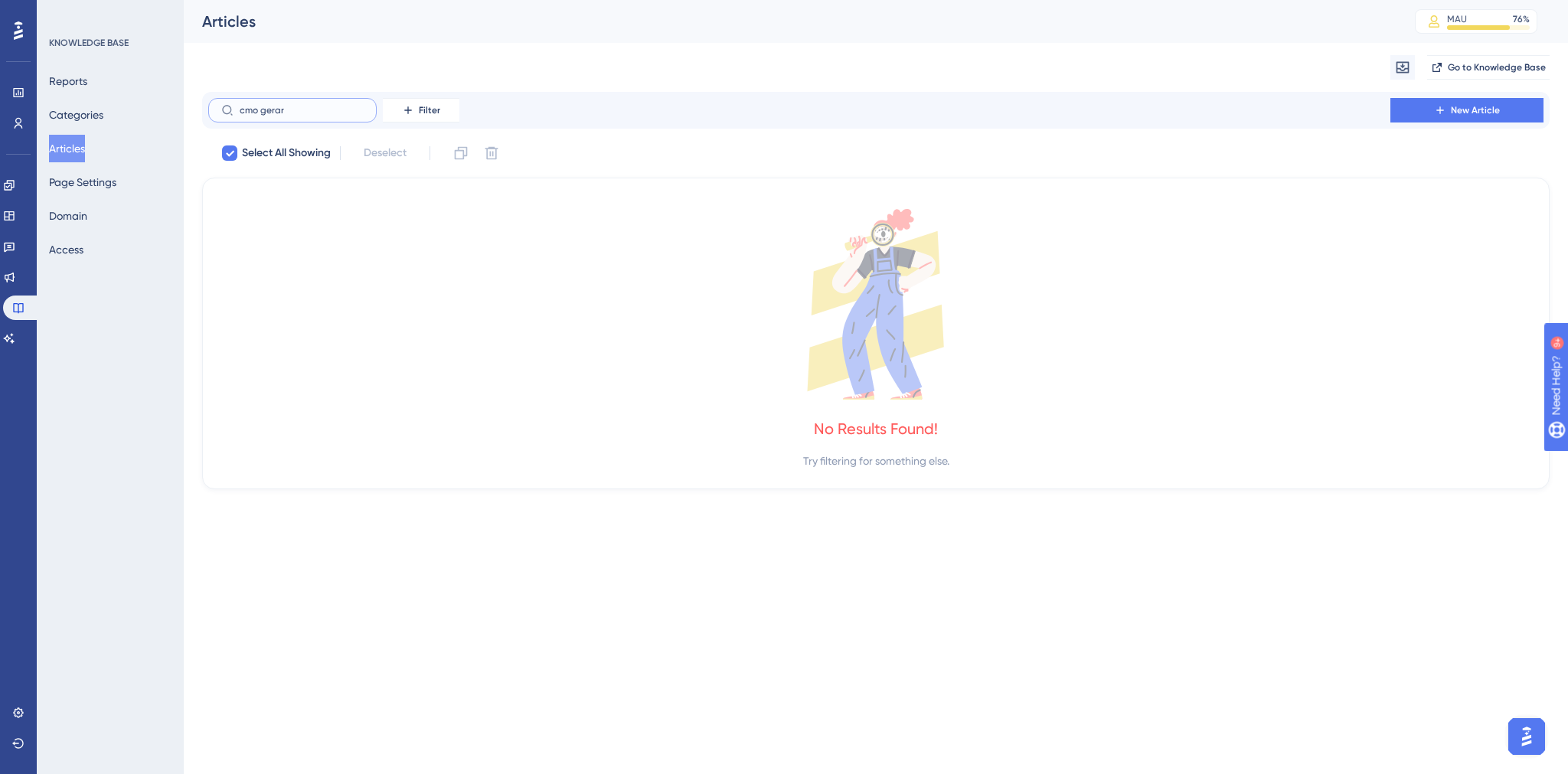
type input "como gerar"
checkbox input "false"
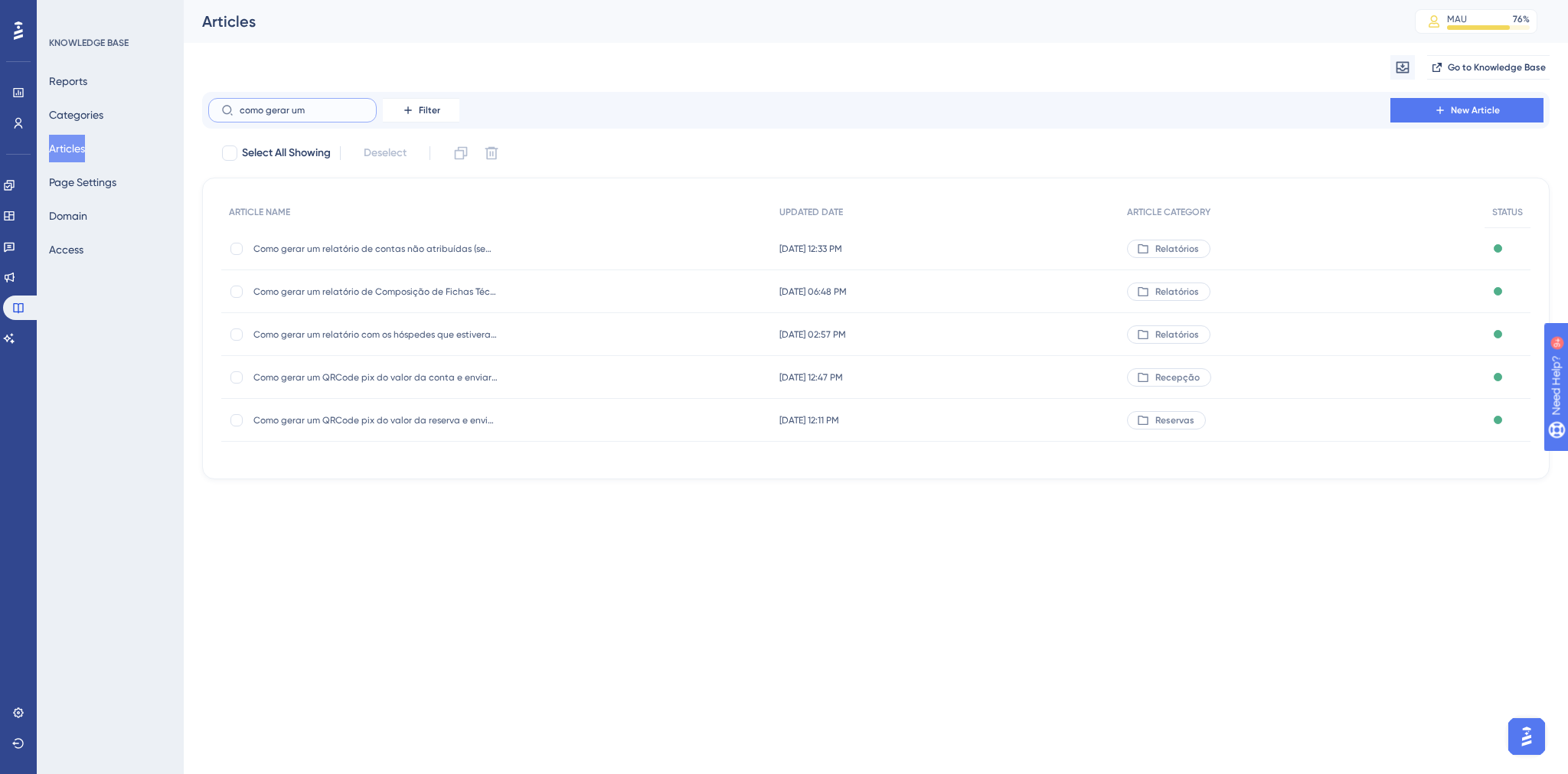
type input "como gerar um"
click at [352, 255] on div "Como gerar um relatório de contas não atribuídas (sem apartamento) Como gerar u…" at bounding box center [376, 249] width 245 height 43
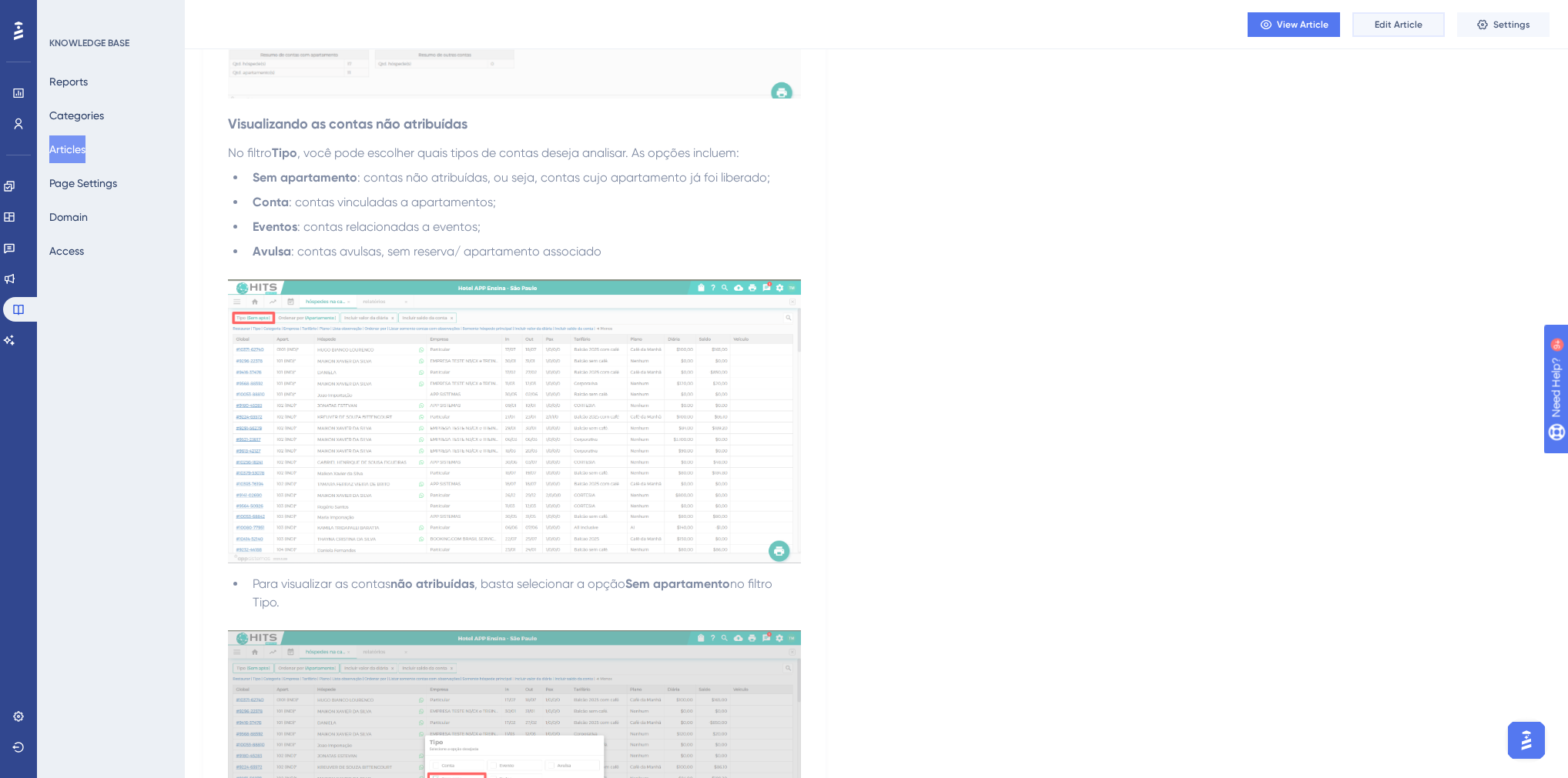
click at [1396, 26] on span "Edit Article" at bounding box center [1398, 25] width 48 height 12
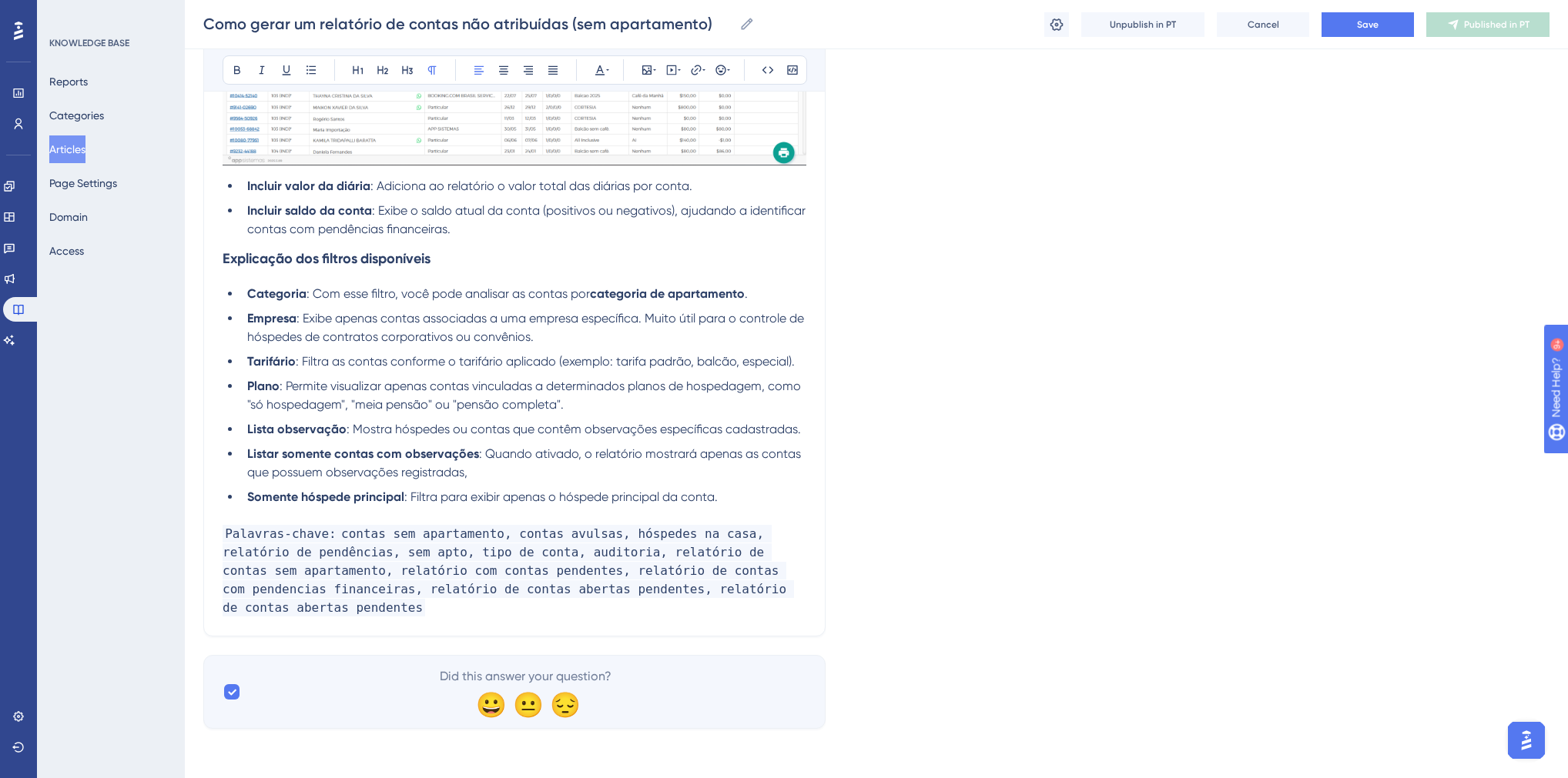
scroll to position [2287, 0]
click at [75, 148] on button "Articles" at bounding box center [67, 149] width 36 height 27
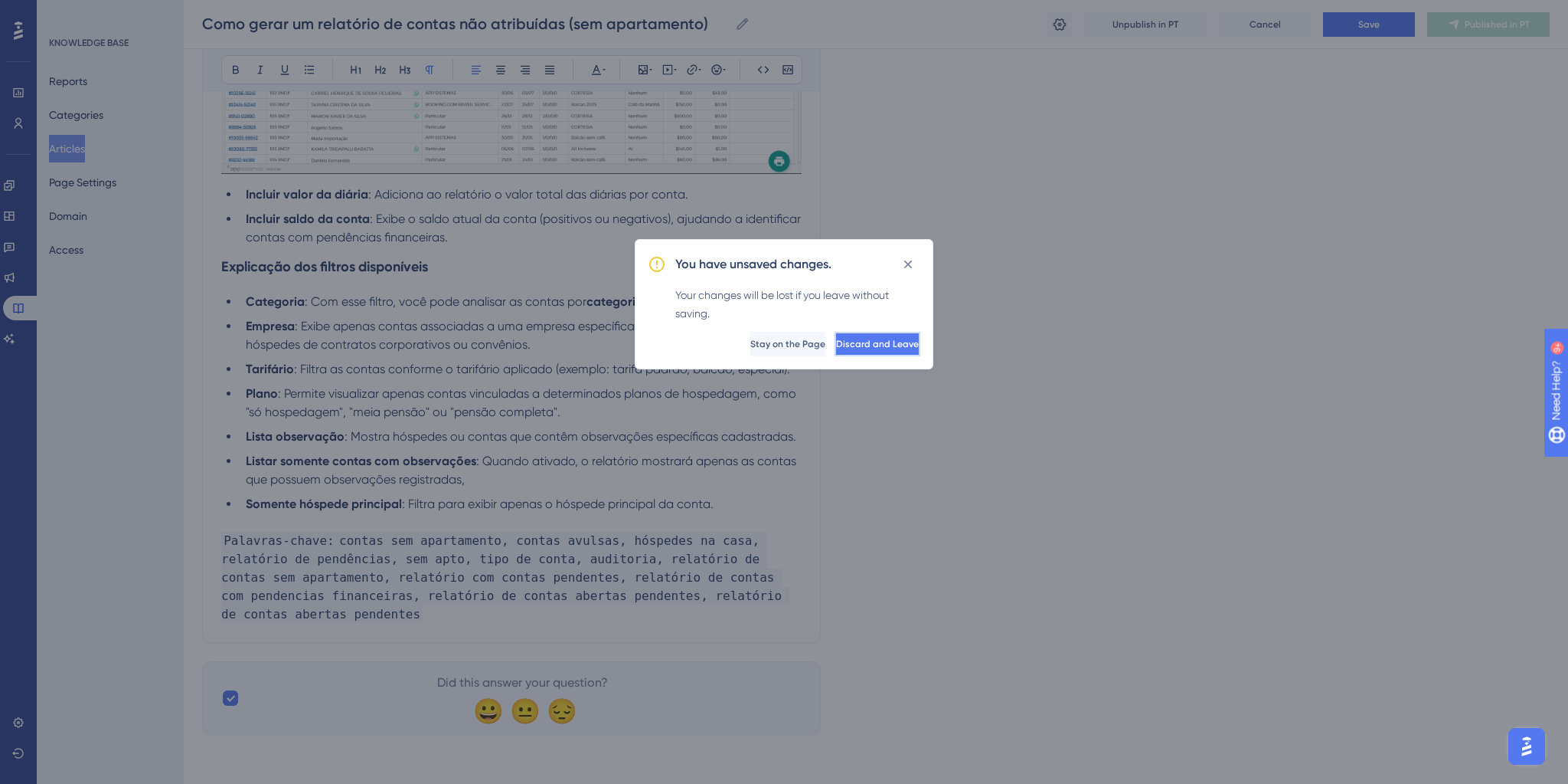
click at [835, 343] on button "Discard and Leave" at bounding box center [877, 344] width 86 height 25
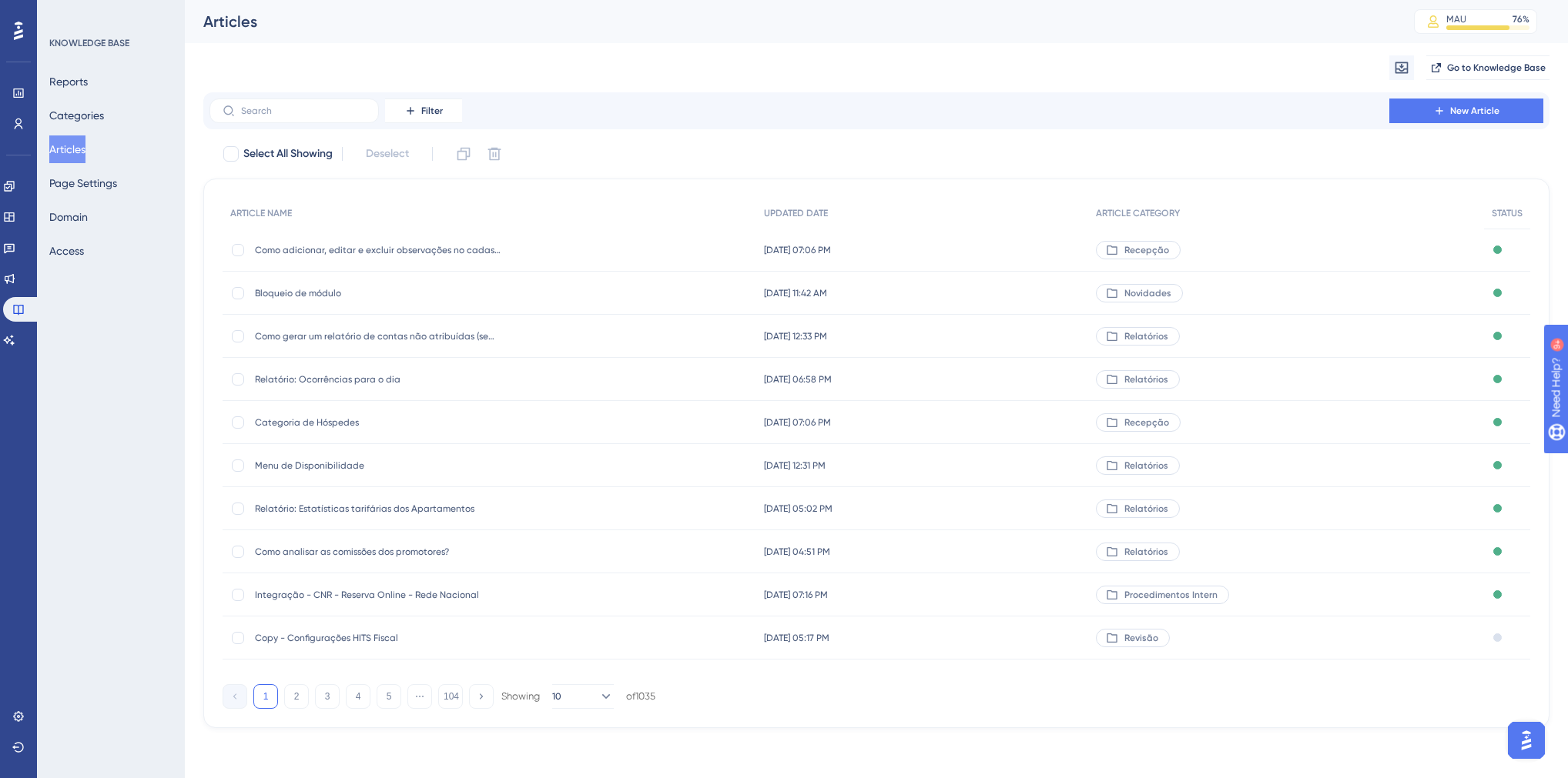
click at [253, 123] on div "Filter New Article" at bounding box center [876, 110] width 1346 height 37
click at [238, 113] on label at bounding box center [294, 110] width 169 height 25
click at [241, 113] on input "text" at bounding box center [303, 111] width 125 height 11
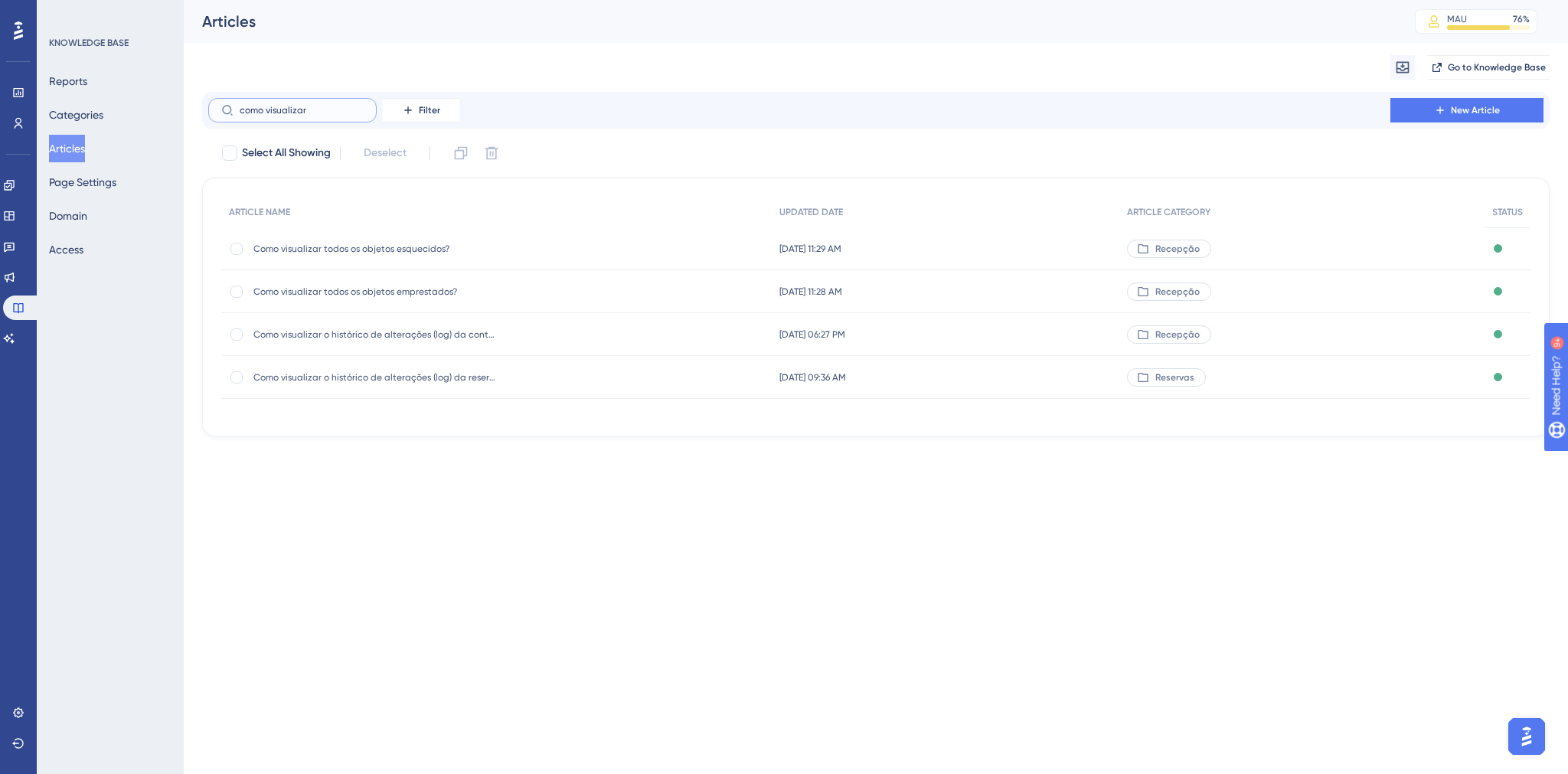
type input "como visualizar"
click at [382, 331] on span "Como visualizar o histórico de alterações (log) da conta?" at bounding box center [376, 334] width 245 height 12
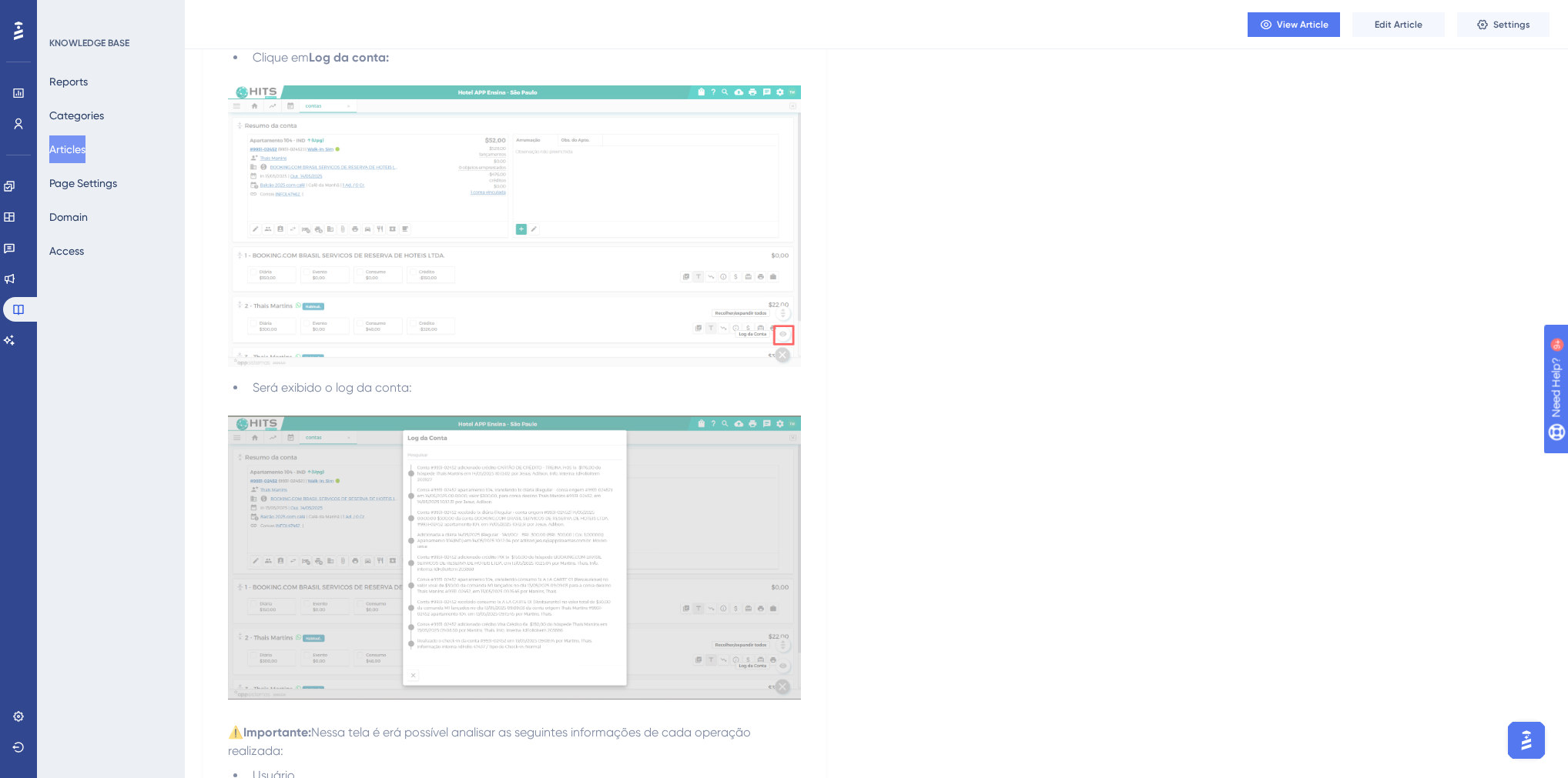
scroll to position [856, 0]
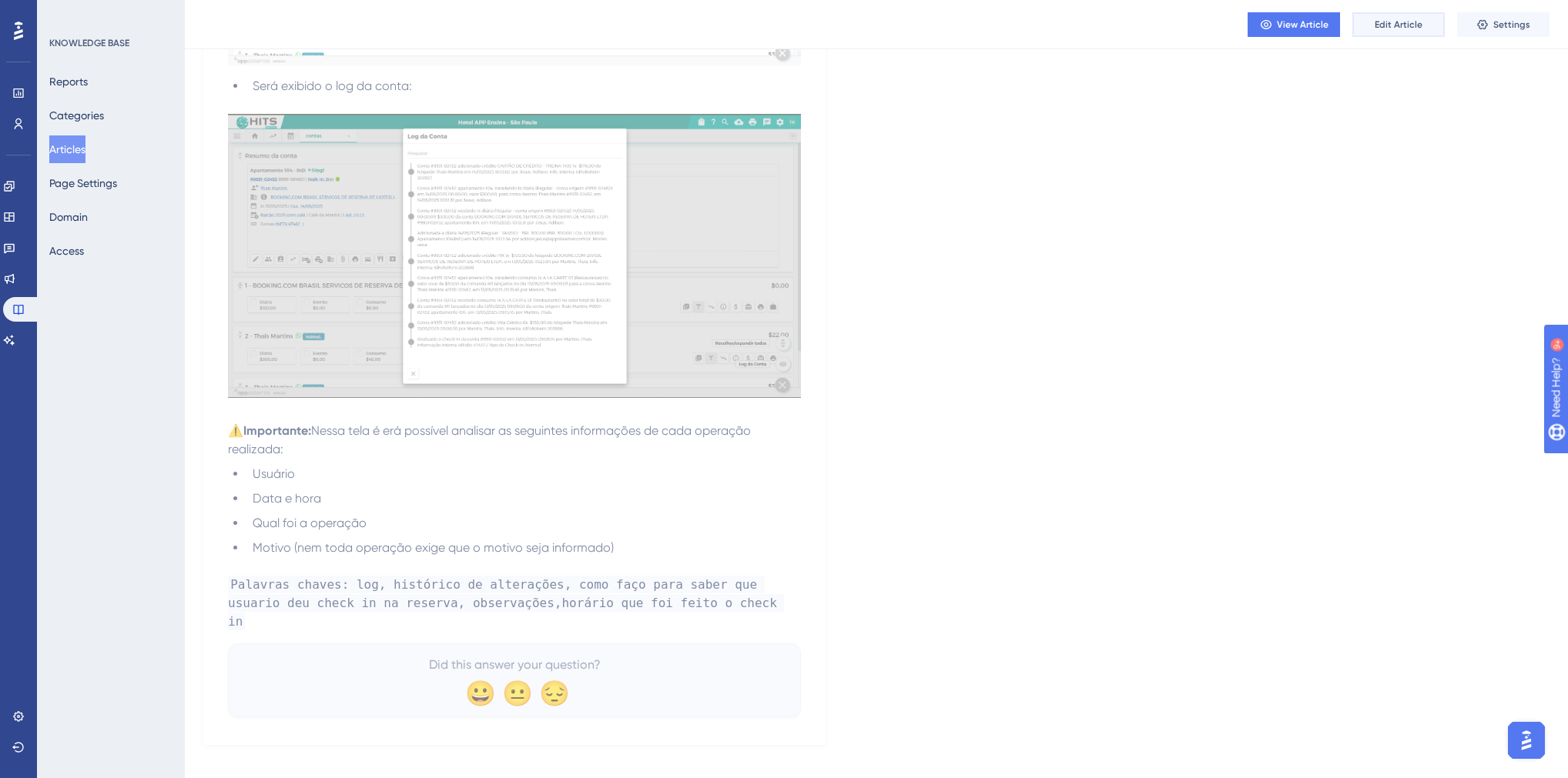
click at [1412, 28] on span "Edit Article" at bounding box center [1398, 25] width 48 height 12
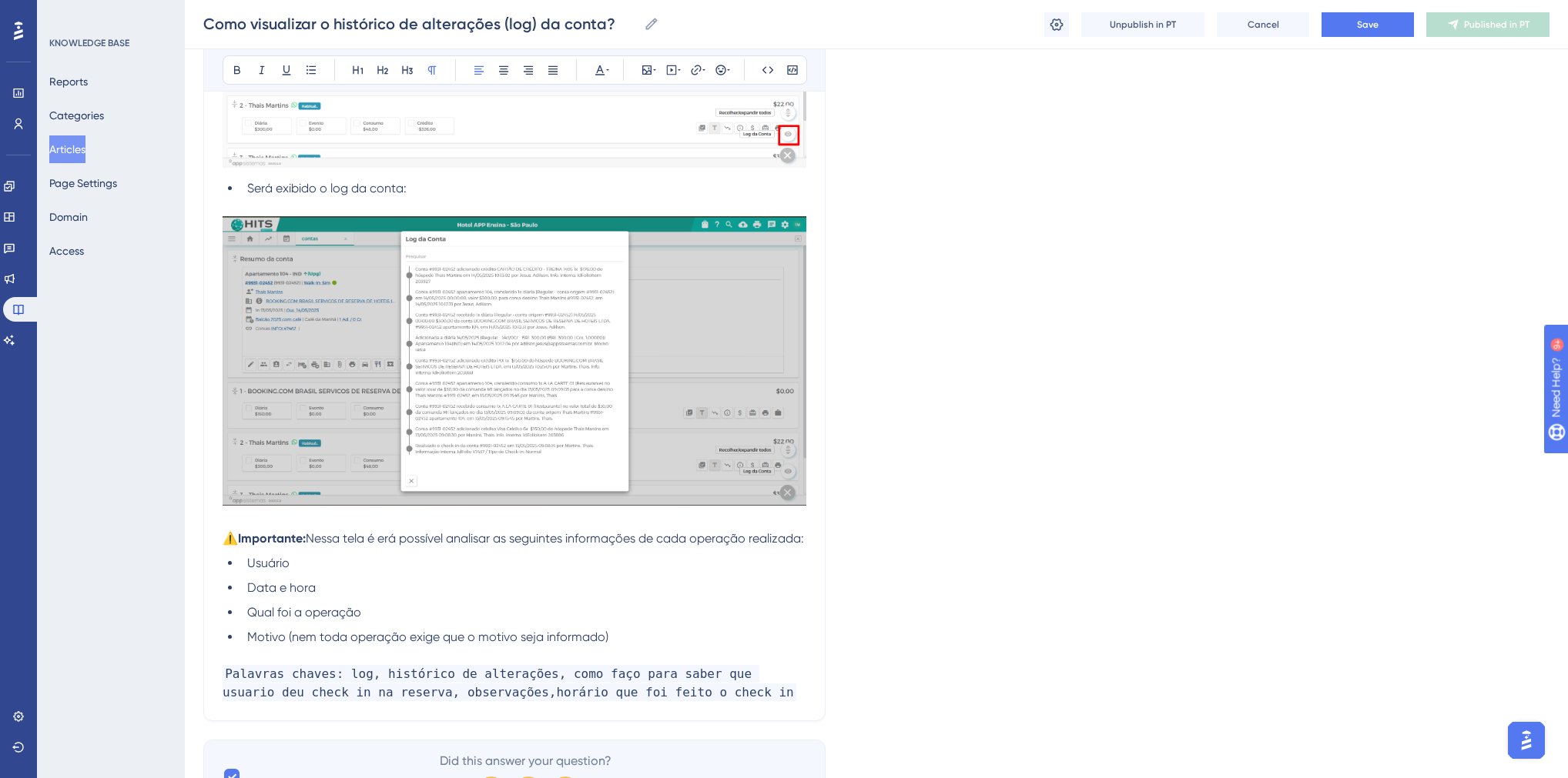
scroll to position [909, 0]
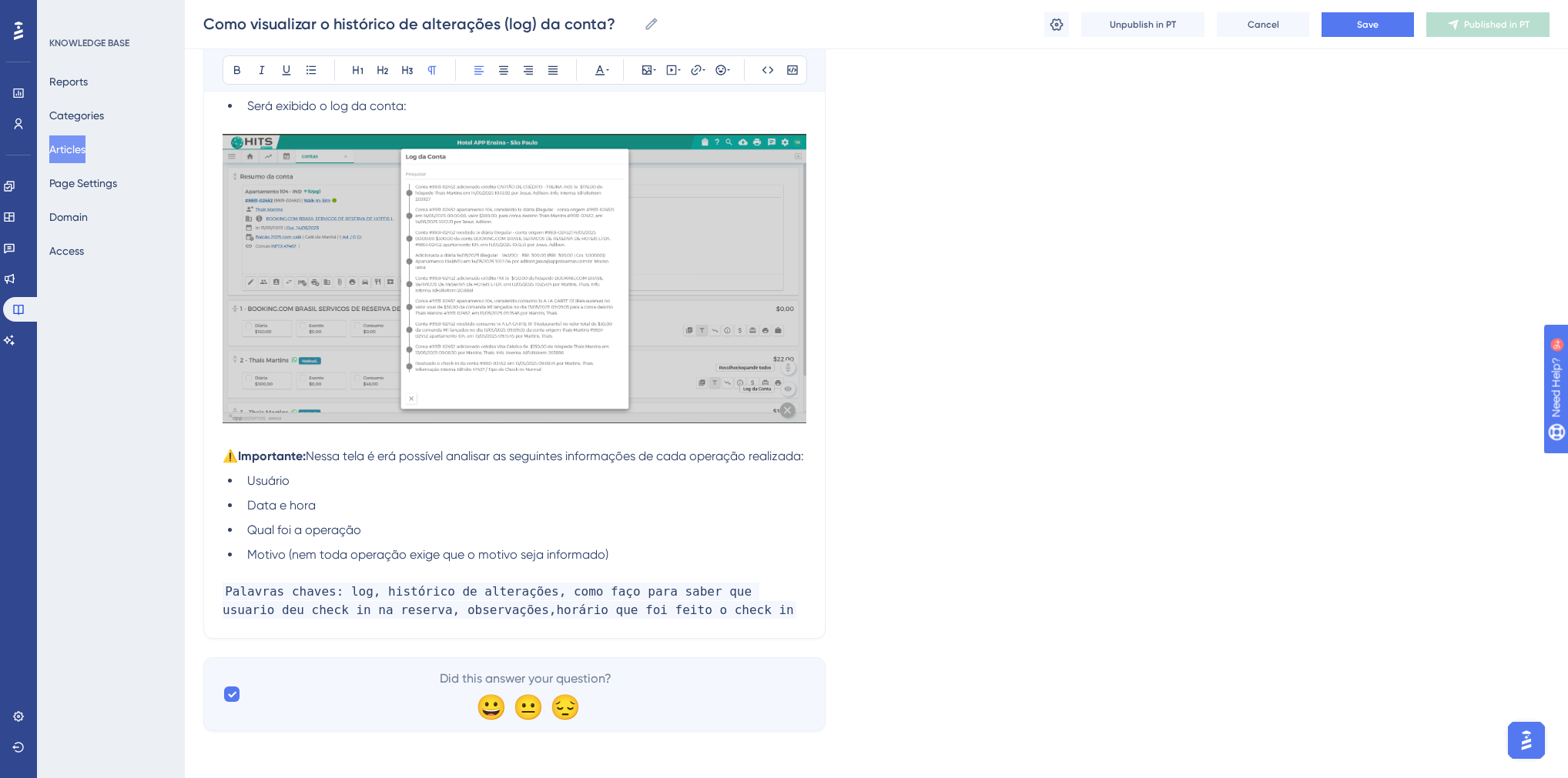
click at [382, 457] on span "Nessa tela é erá possível analisar as seguintes informações de cada operação re…" at bounding box center [555, 456] width 498 height 15
click at [1367, 27] on span "Save" at bounding box center [1367, 25] width 21 height 12
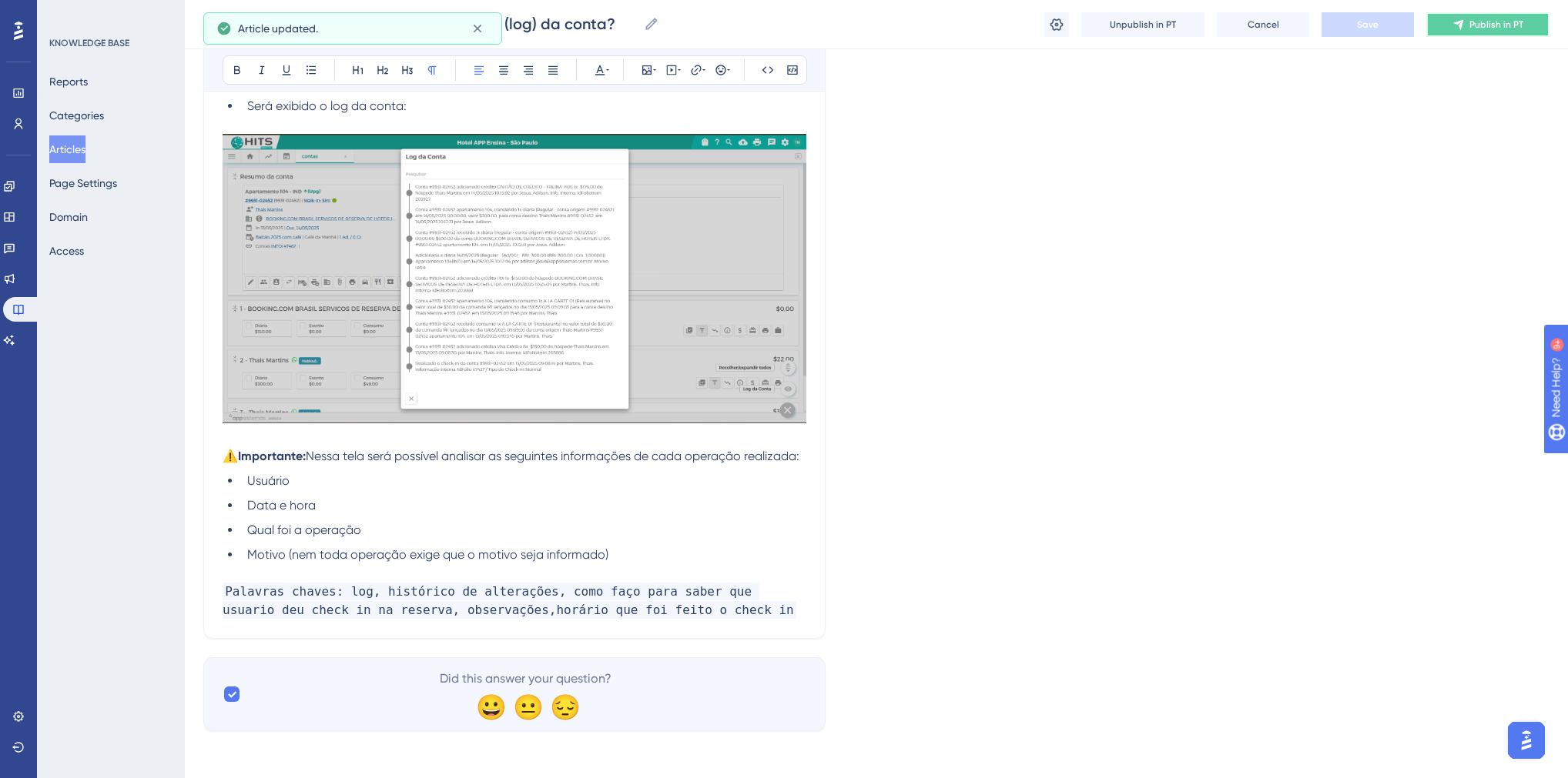
click at [1494, 27] on span "Publish in PT" at bounding box center [1495, 25] width 54 height 12
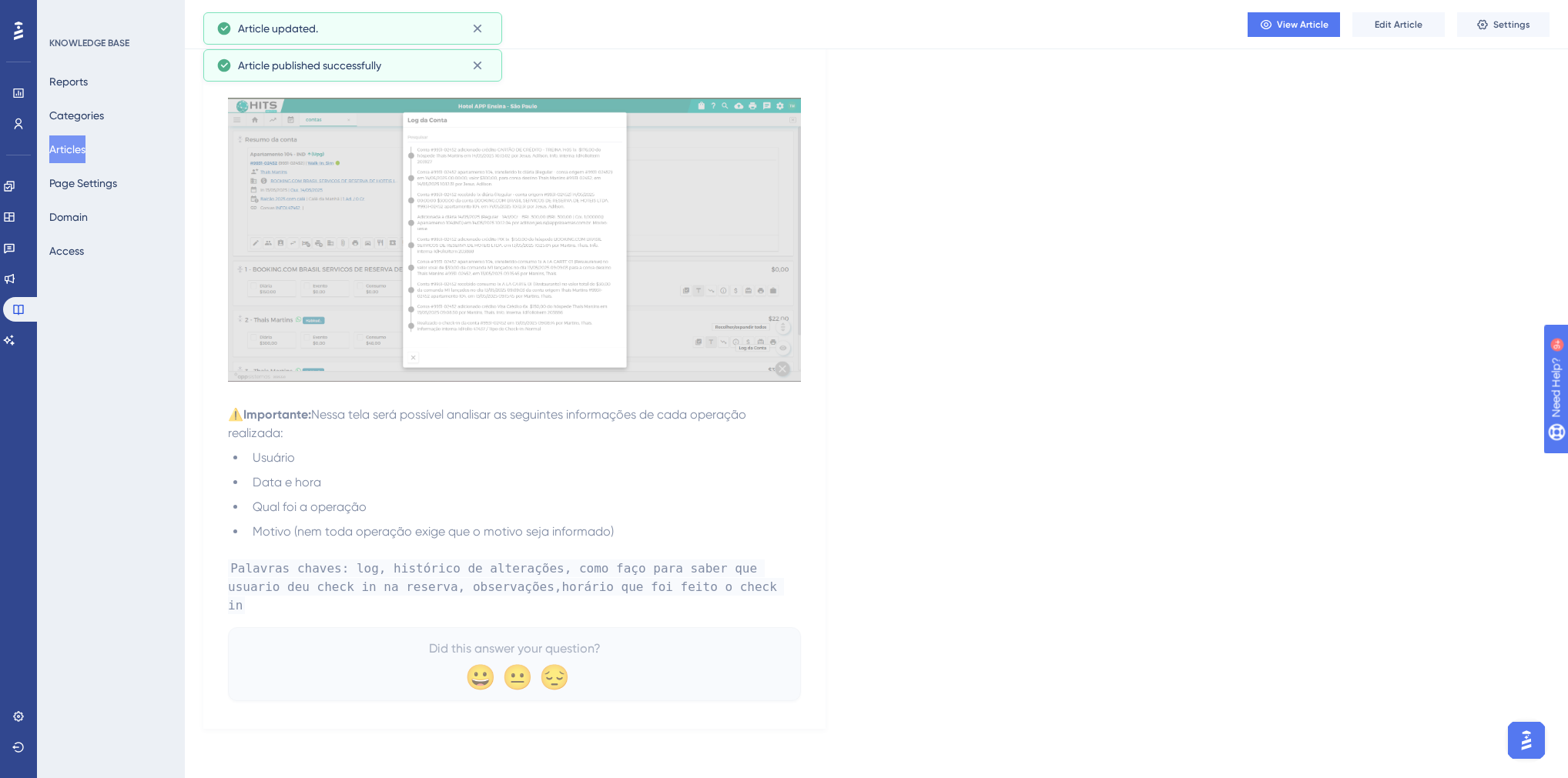
scroll to position [856, 0]
